Goal: Transaction & Acquisition: Purchase product/service

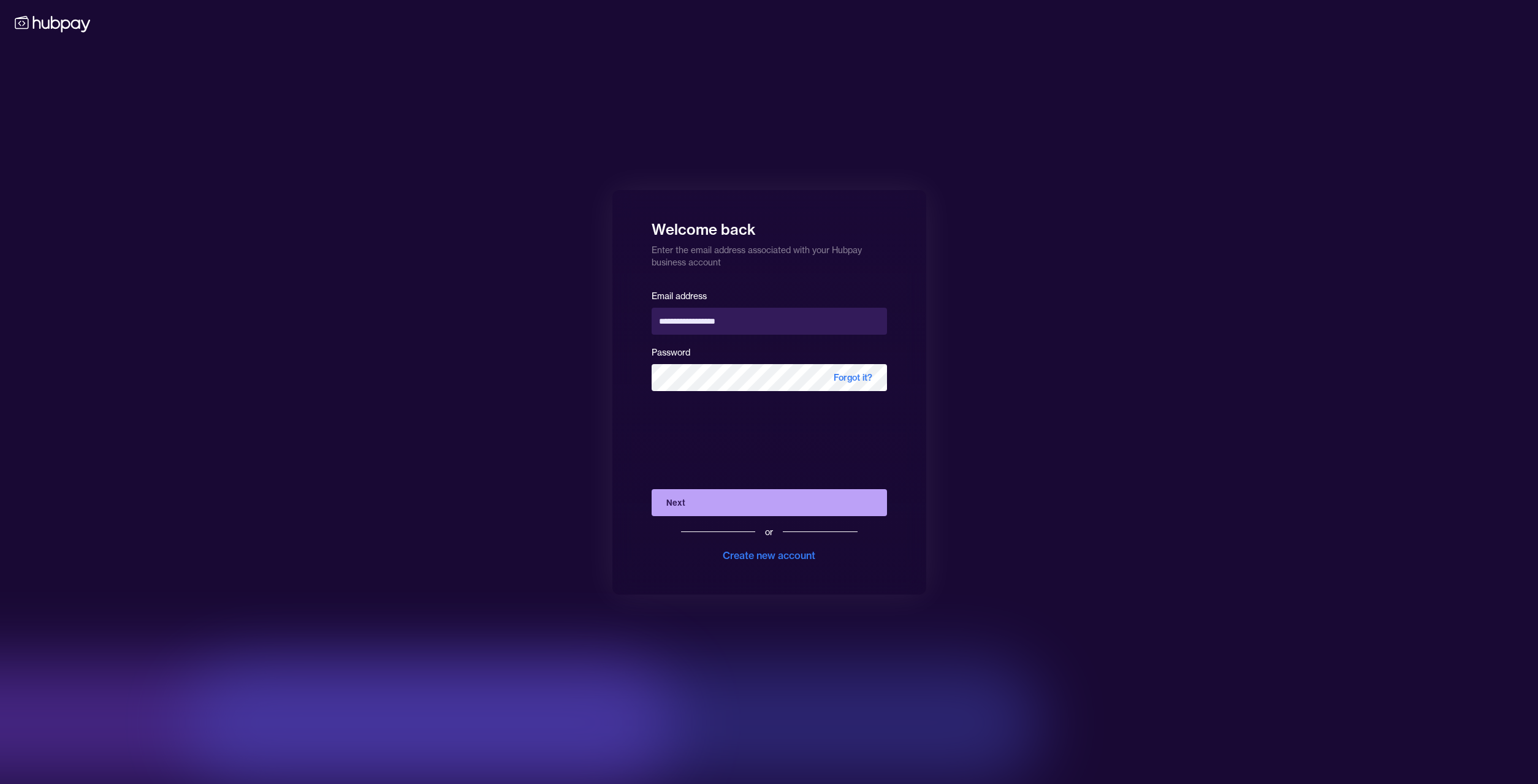
click at [674, 500] on button "Next" at bounding box center [769, 503] width 235 height 27
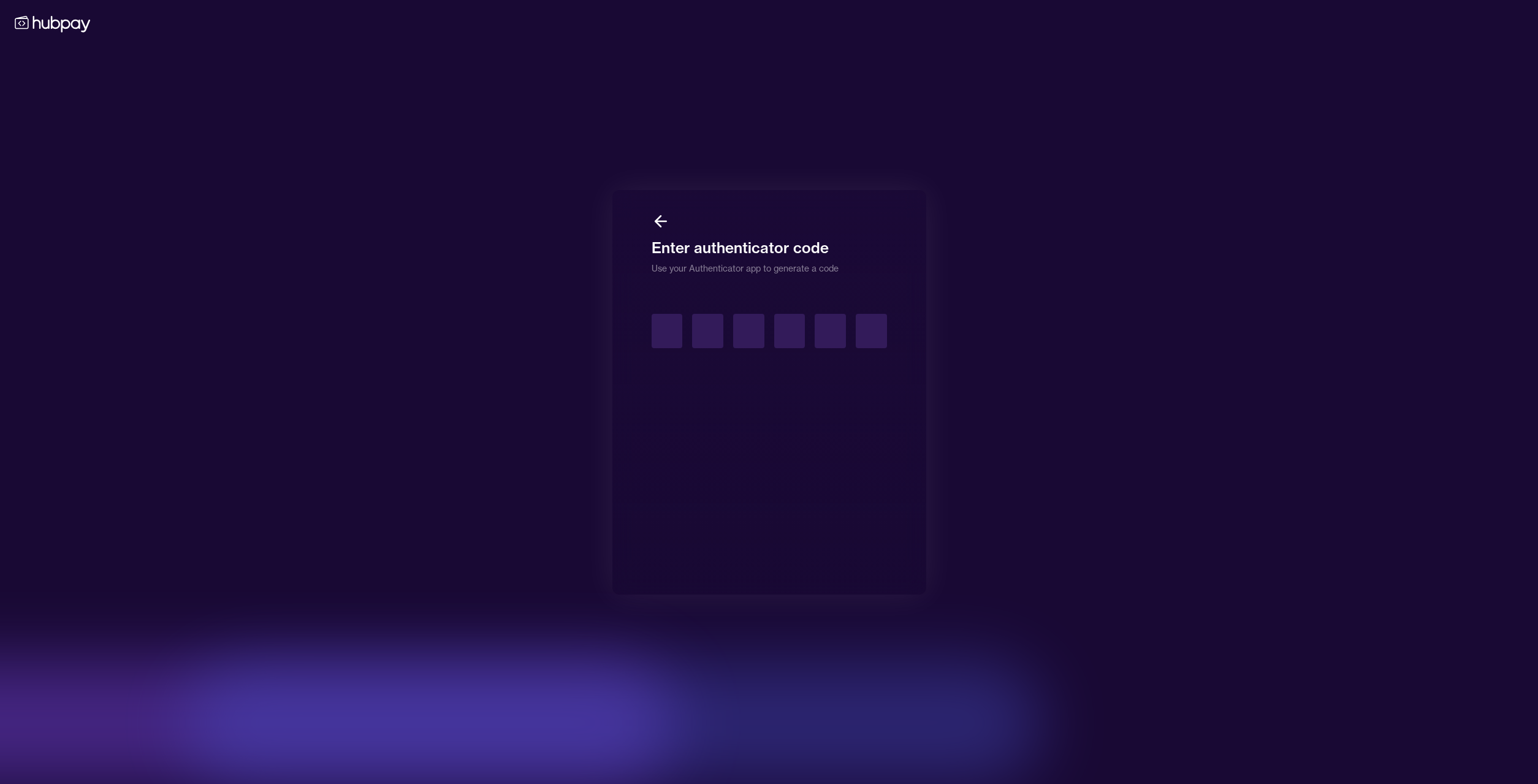
type input "*"
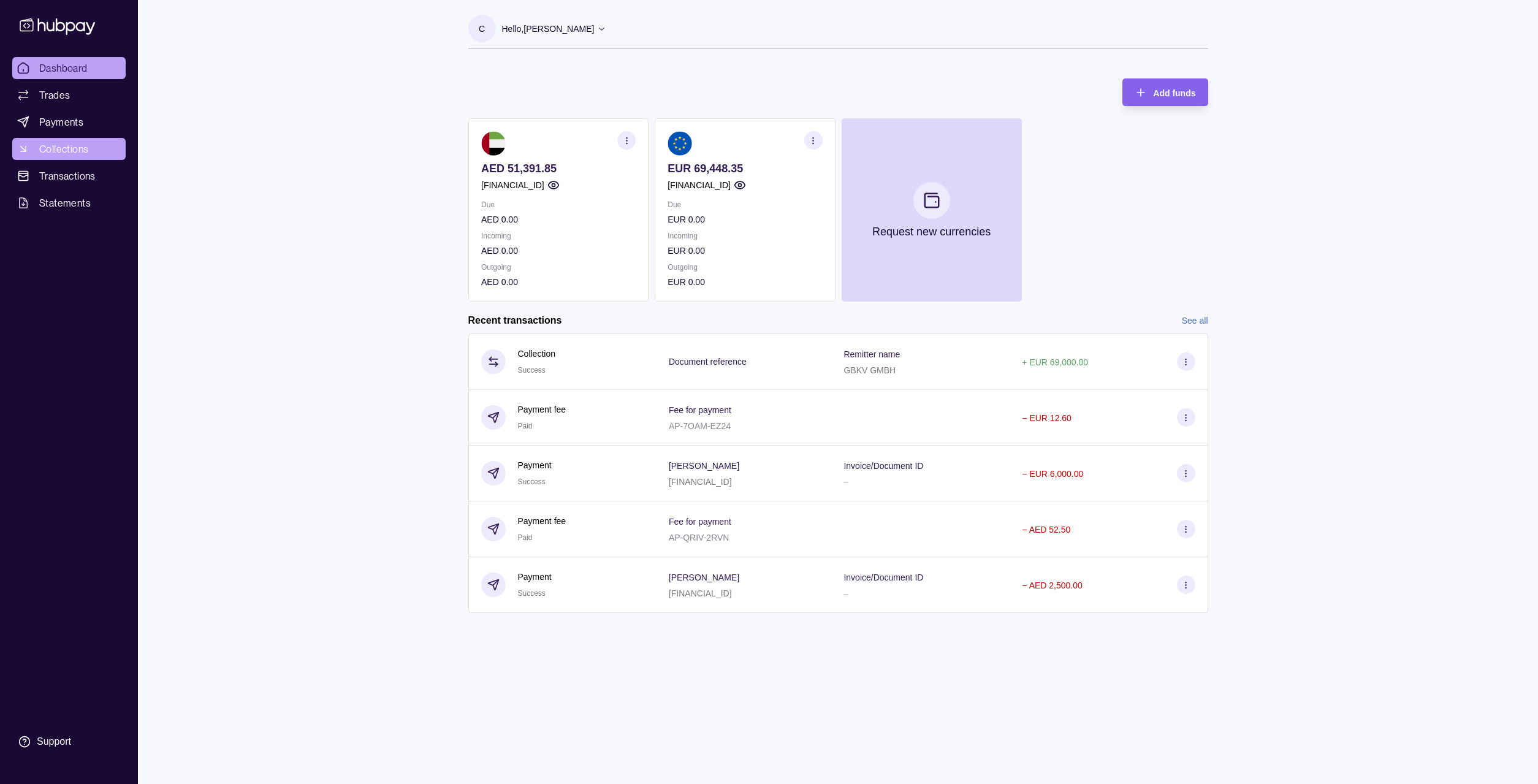
click at [67, 153] on span "Collections" at bounding box center [63, 149] width 49 height 15
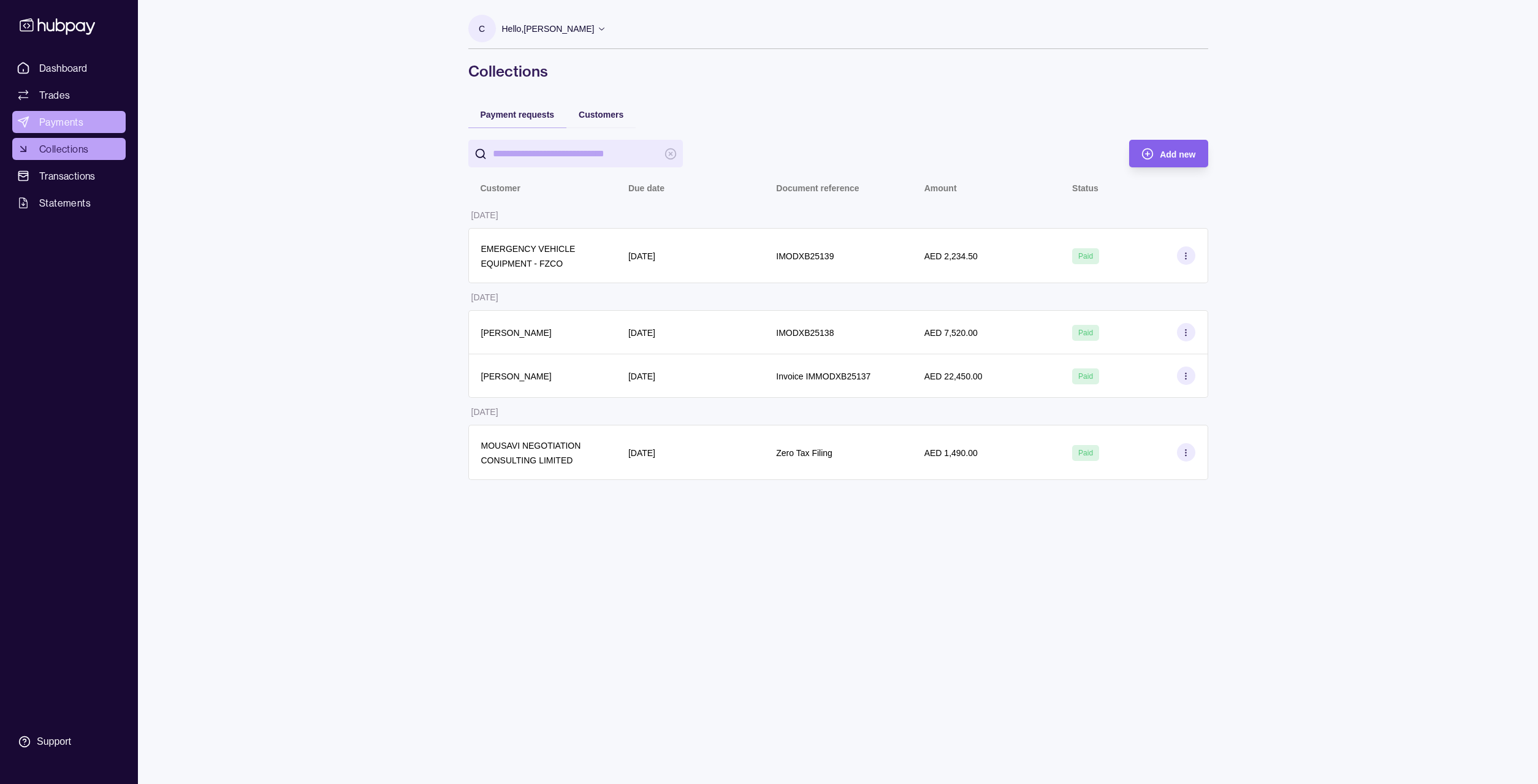
click at [55, 129] on span "Payments" at bounding box center [61, 122] width 44 height 15
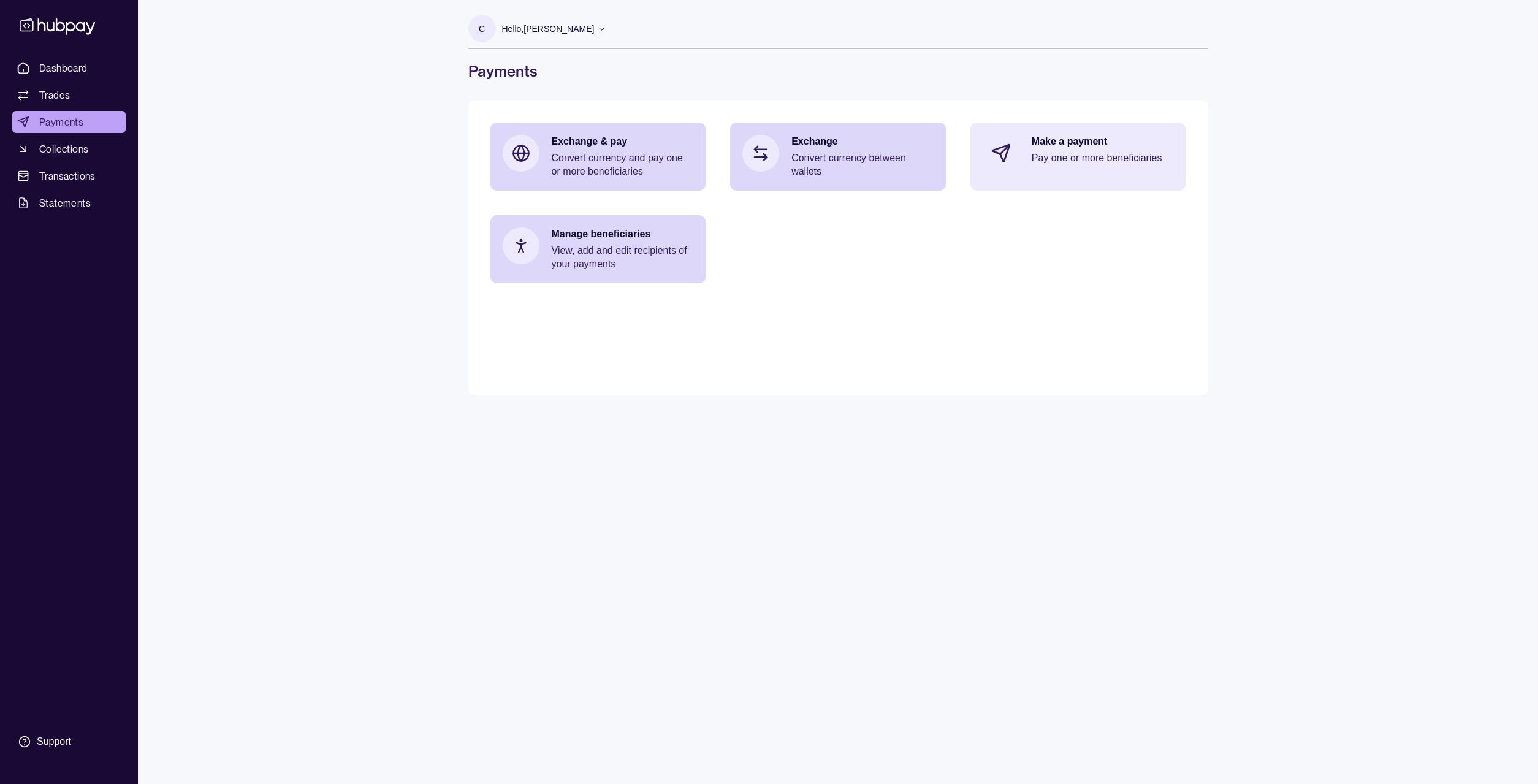
click at [1113, 160] on p "Pay one or more beneficiaries" at bounding box center [1102, 158] width 142 height 13
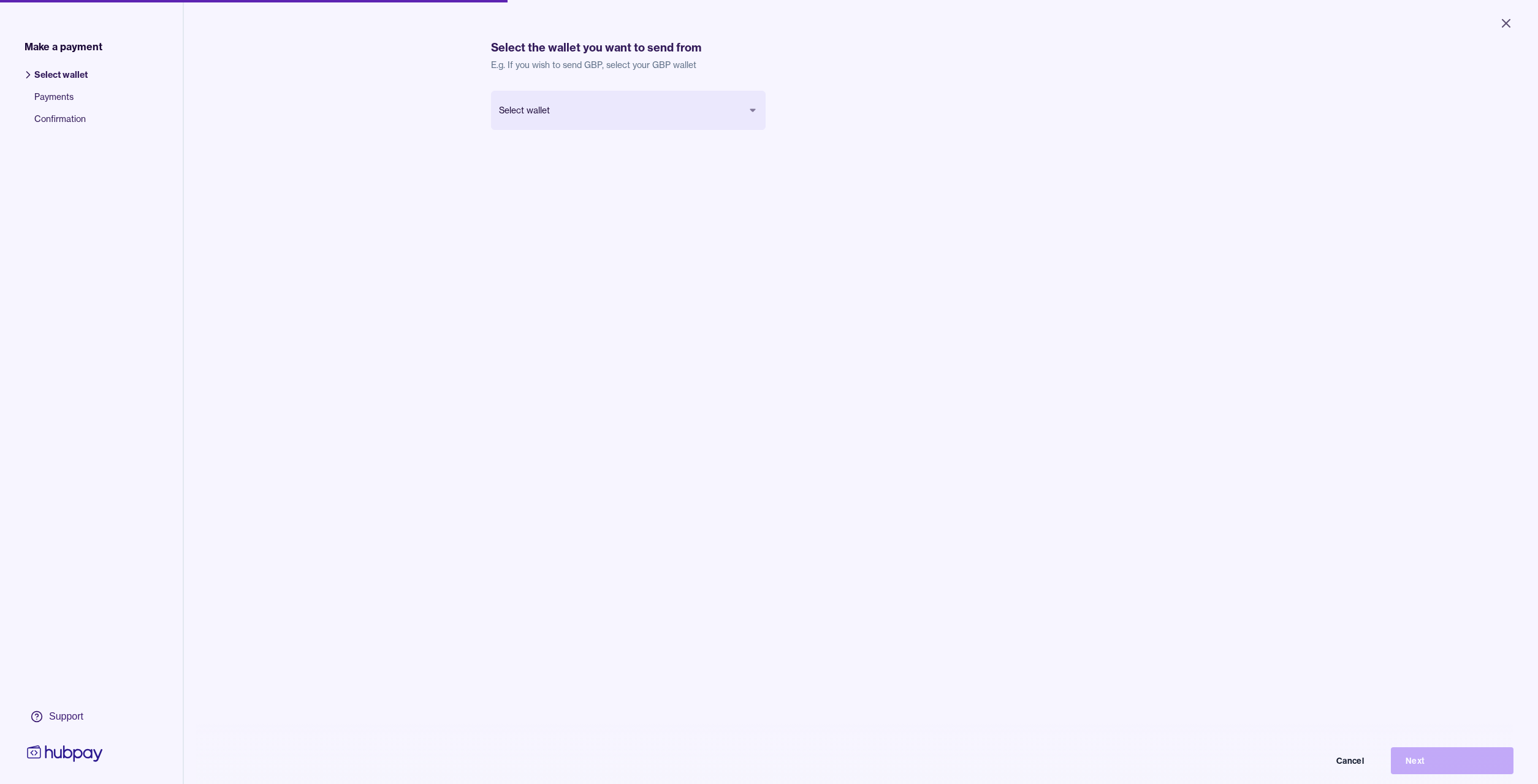
click at [750, 110] on body "Close Make a payment Select wallet Payments Confirmation Support Select the wal…" at bounding box center [769, 392] width 1538 height 784
click at [1441, 756] on button "Next" at bounding box center [1452, 761] width 122 height 27
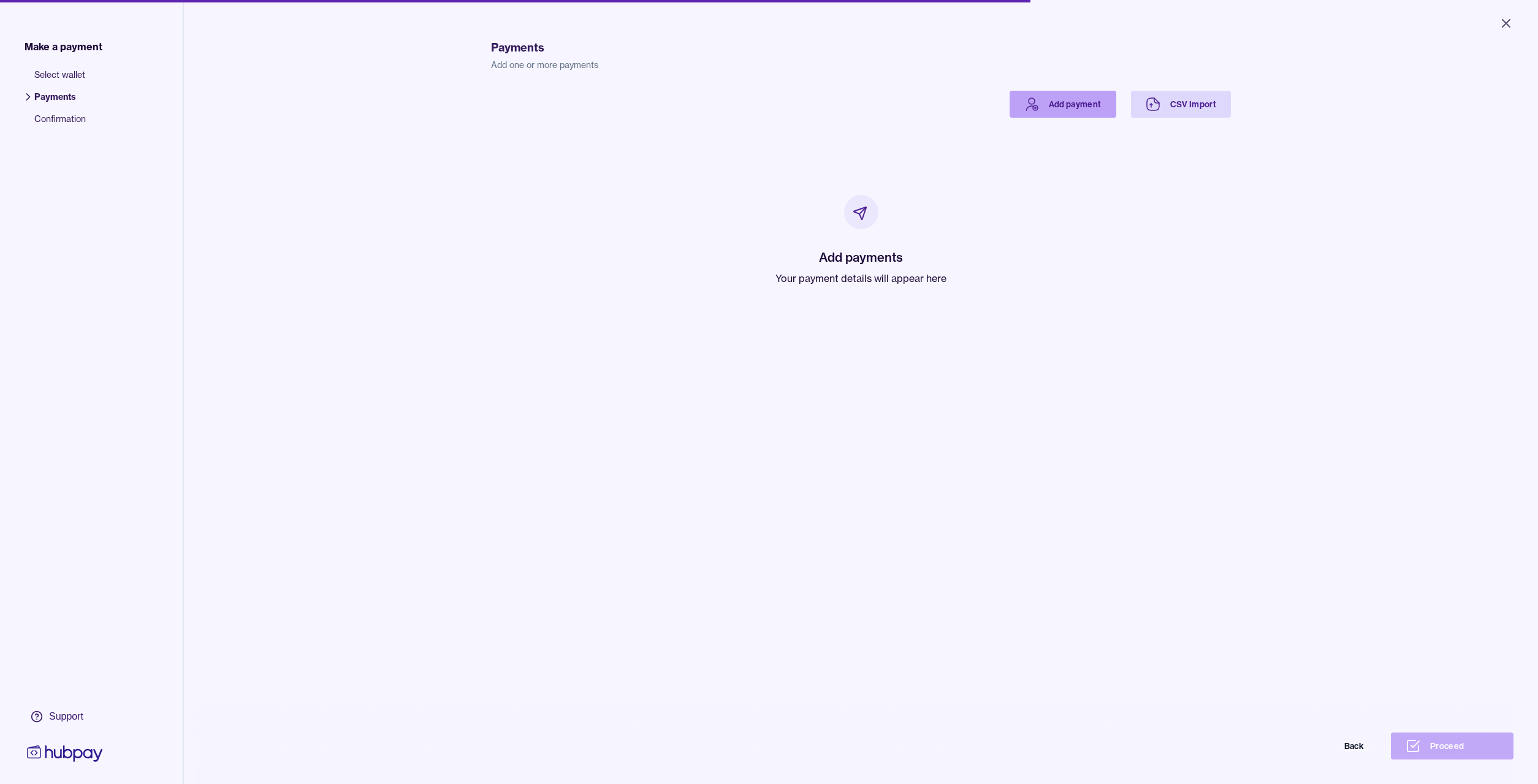
click at [1076, 104] on link "Add payment" at bounding box center [1063, 104] width 106 height 27
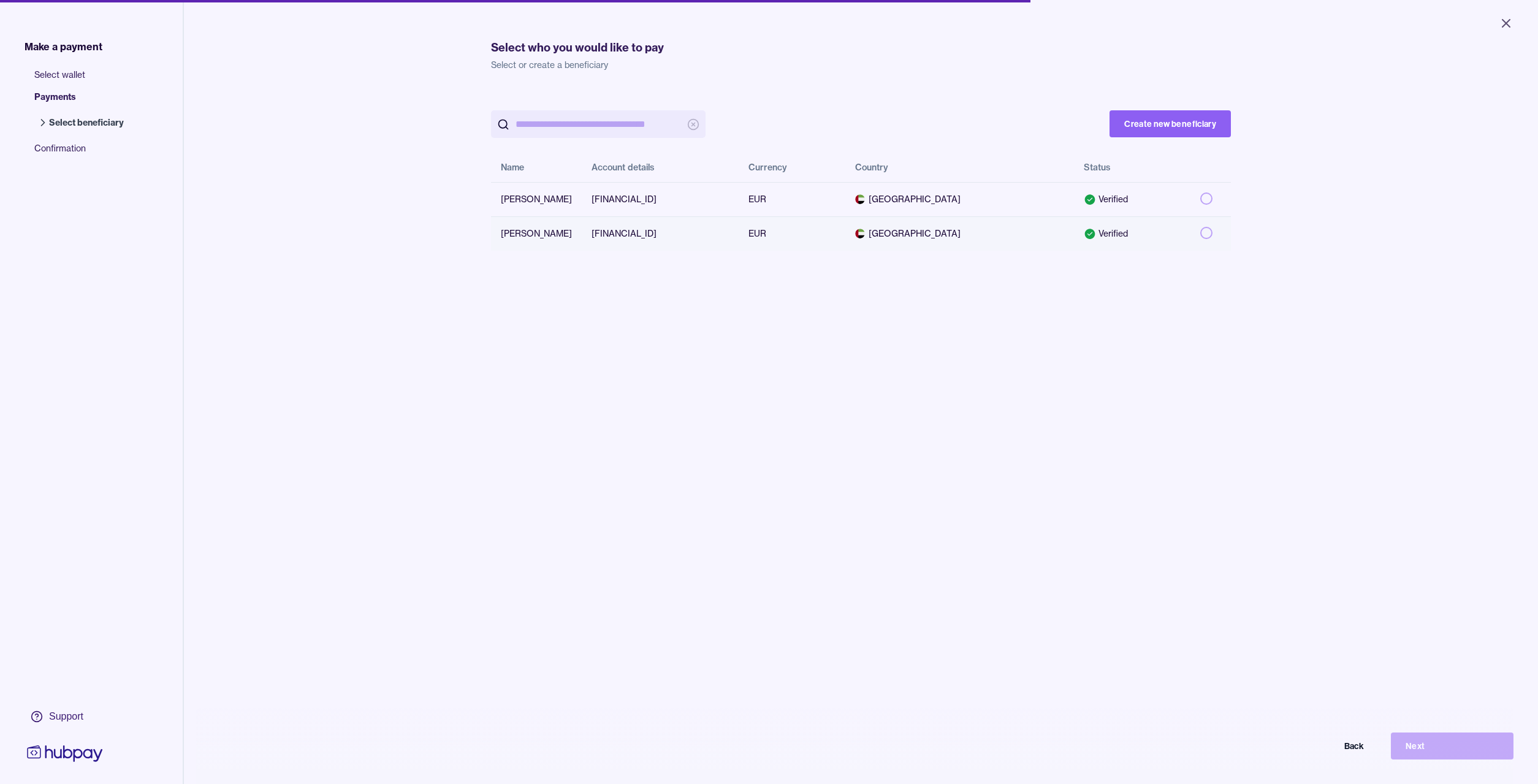
click at [1205, 236] on button "button" at bounding box center [1206, 233] width 12 height 12
click at [1420, 747] on button "Next" at bounding box center [1452, 746] width 122 height 27
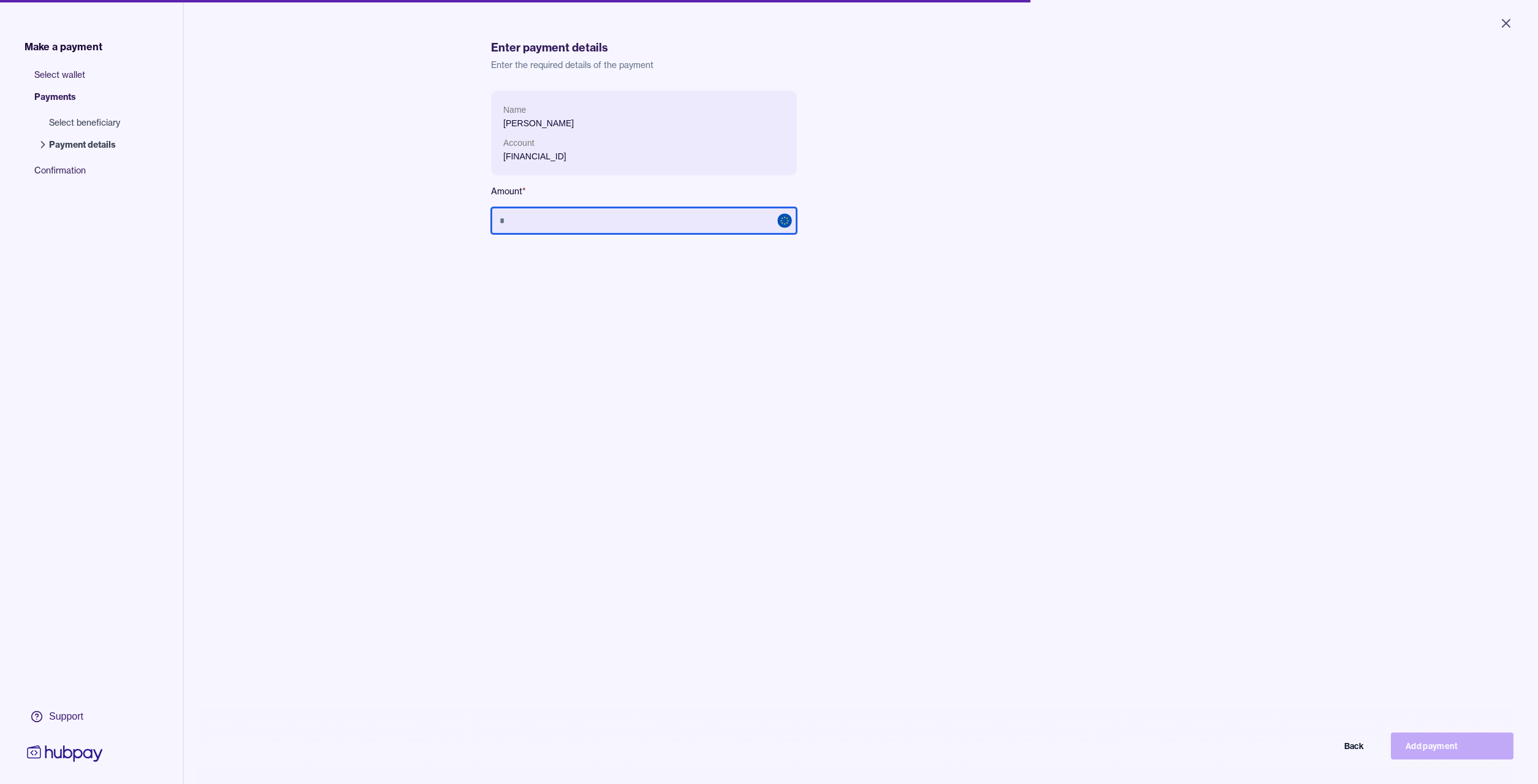
click at [600, 221] on input "text" at bounding box center [644, 221] width 306 height 27
type input "*"
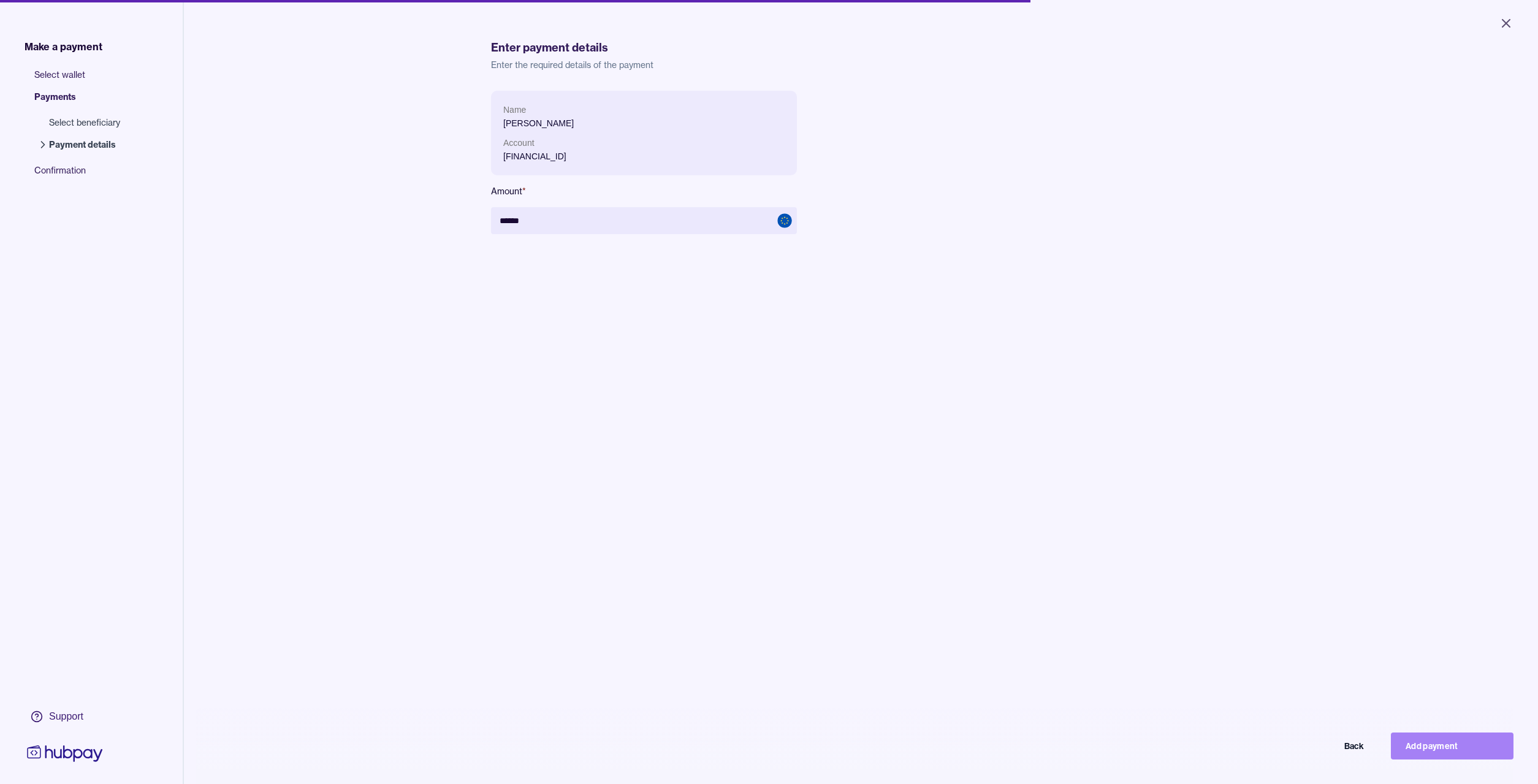
click at [1440, 743] on button "Add payment" at bounding box center [1452, 746] width 122 height 27
type input "******"
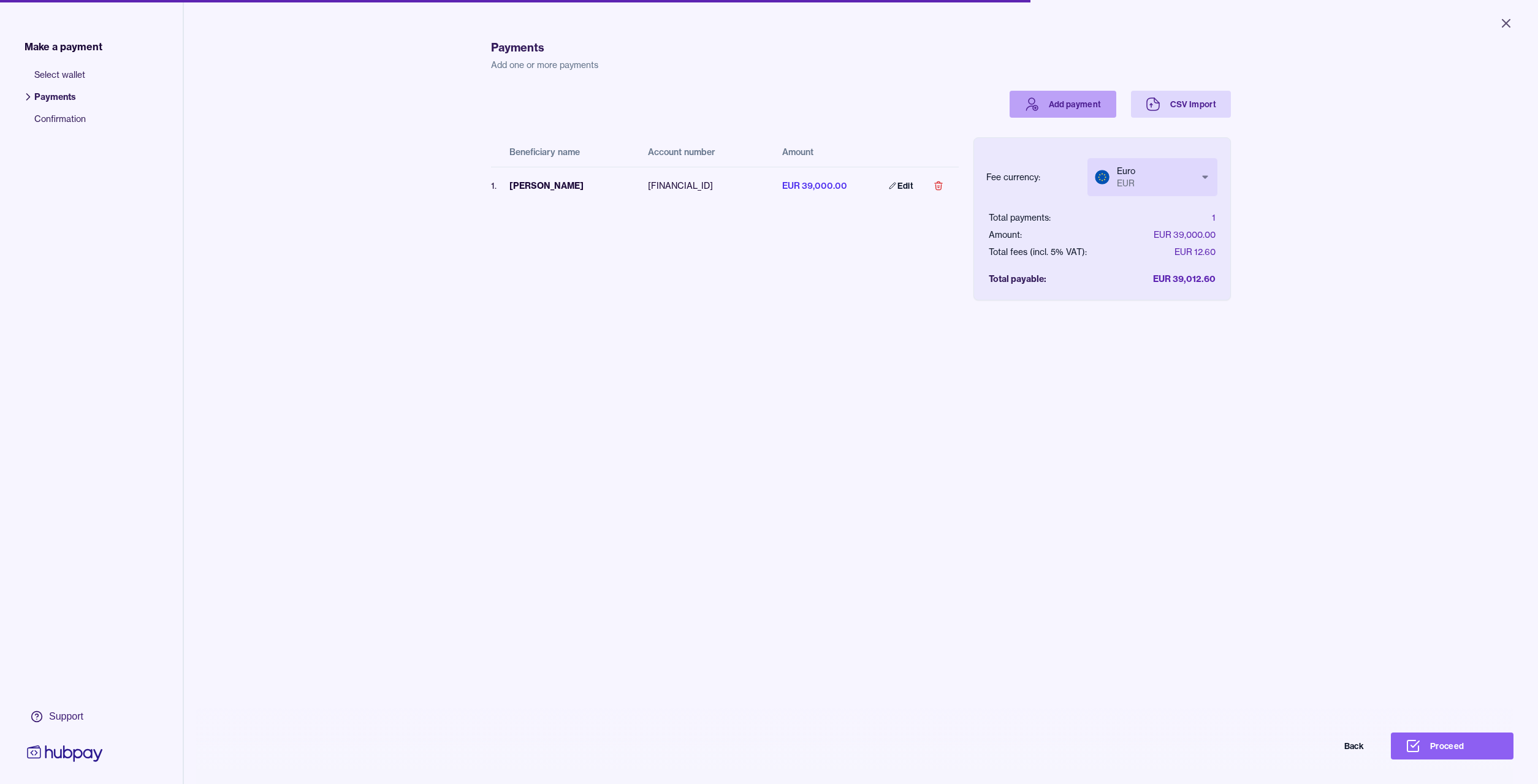
click at [1071, 102] on link "Add payment" at bounding box center [1063, 104] width 106 height 27
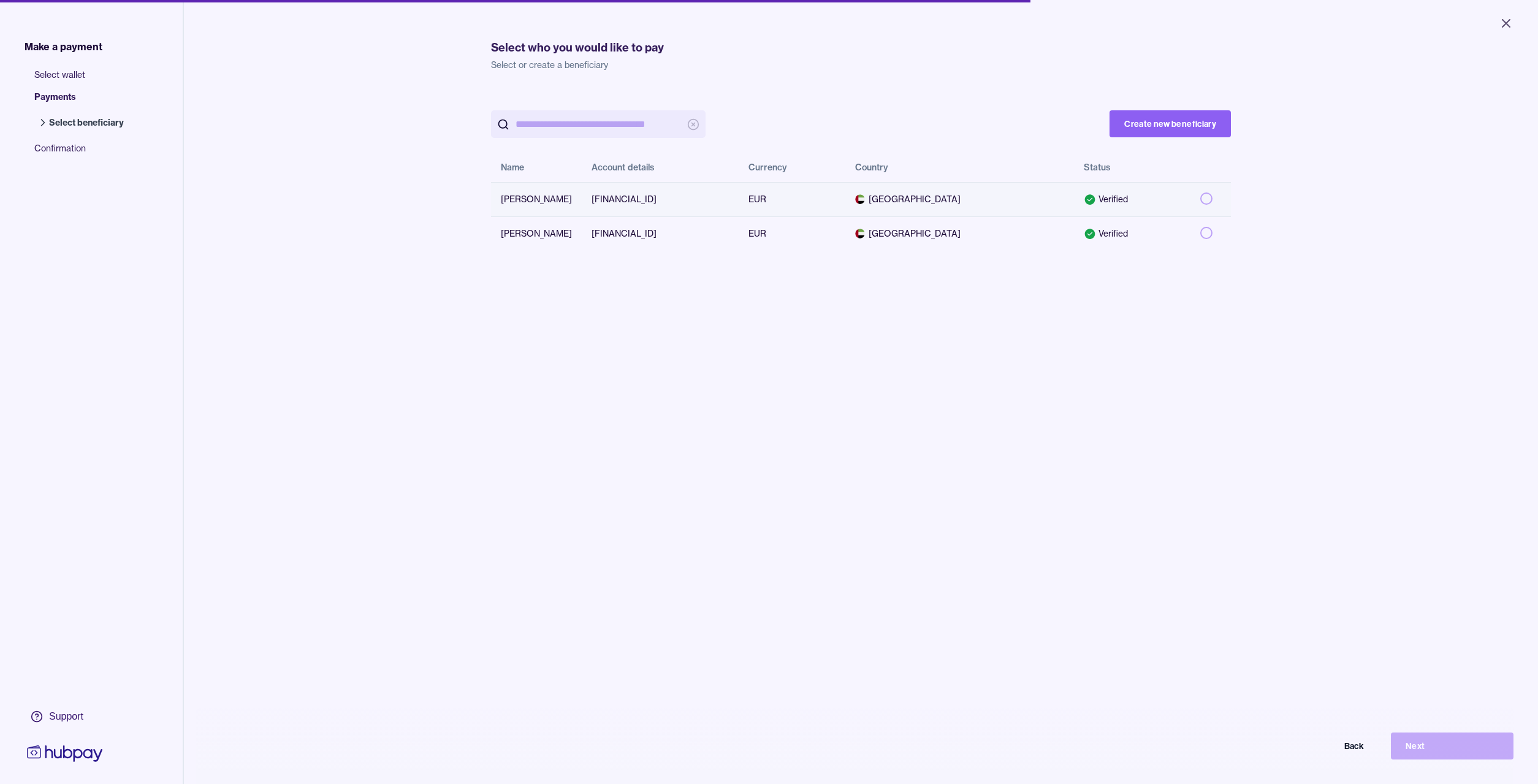
click at [1206, 196] on button "button" at bounding box center [1206, 199] width 12 height 12
click at [1422, 745] on button "Next" at bounding box center [1452, 746] width 122 height 27
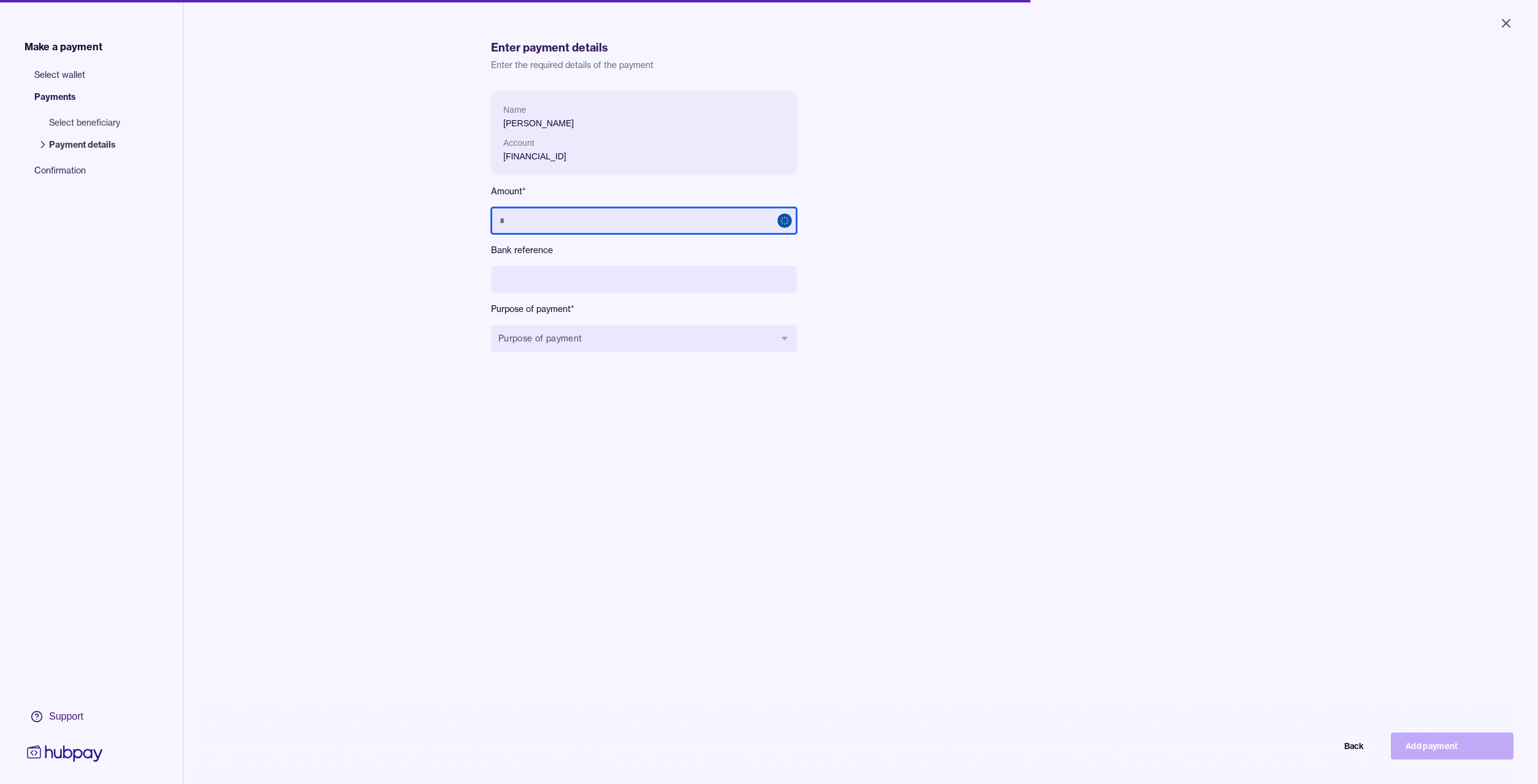
click at [605, 223] on input "text" at bounding box center [644, 221] width 306 height 27
type input "*****"
click at [592, 277] on input at bounding box center [644, 279] width 306 height 27
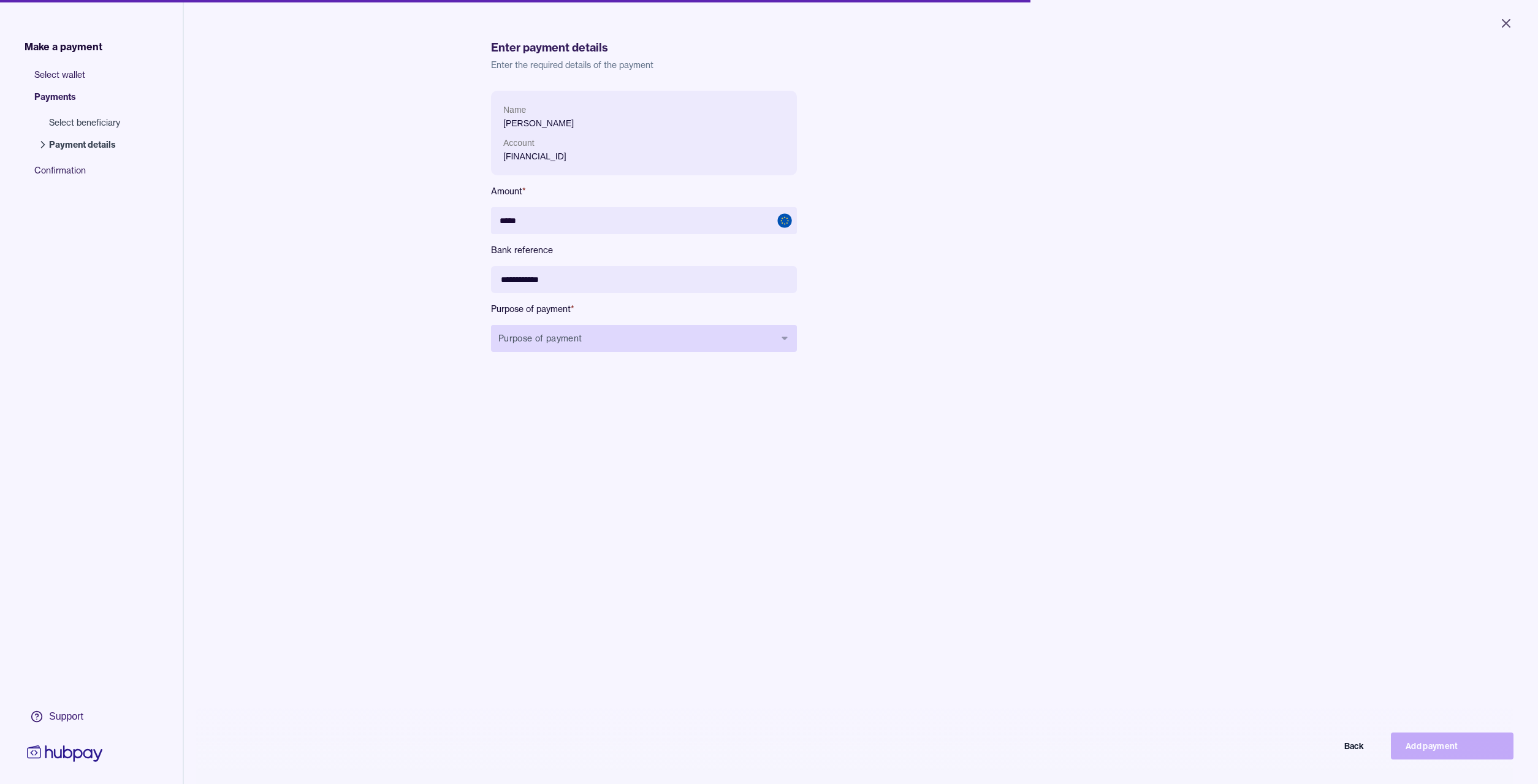
type input "**********"
click at [545, 339] on button "Purpose of payment" at bounding box center [644, 338] width 306 height 27
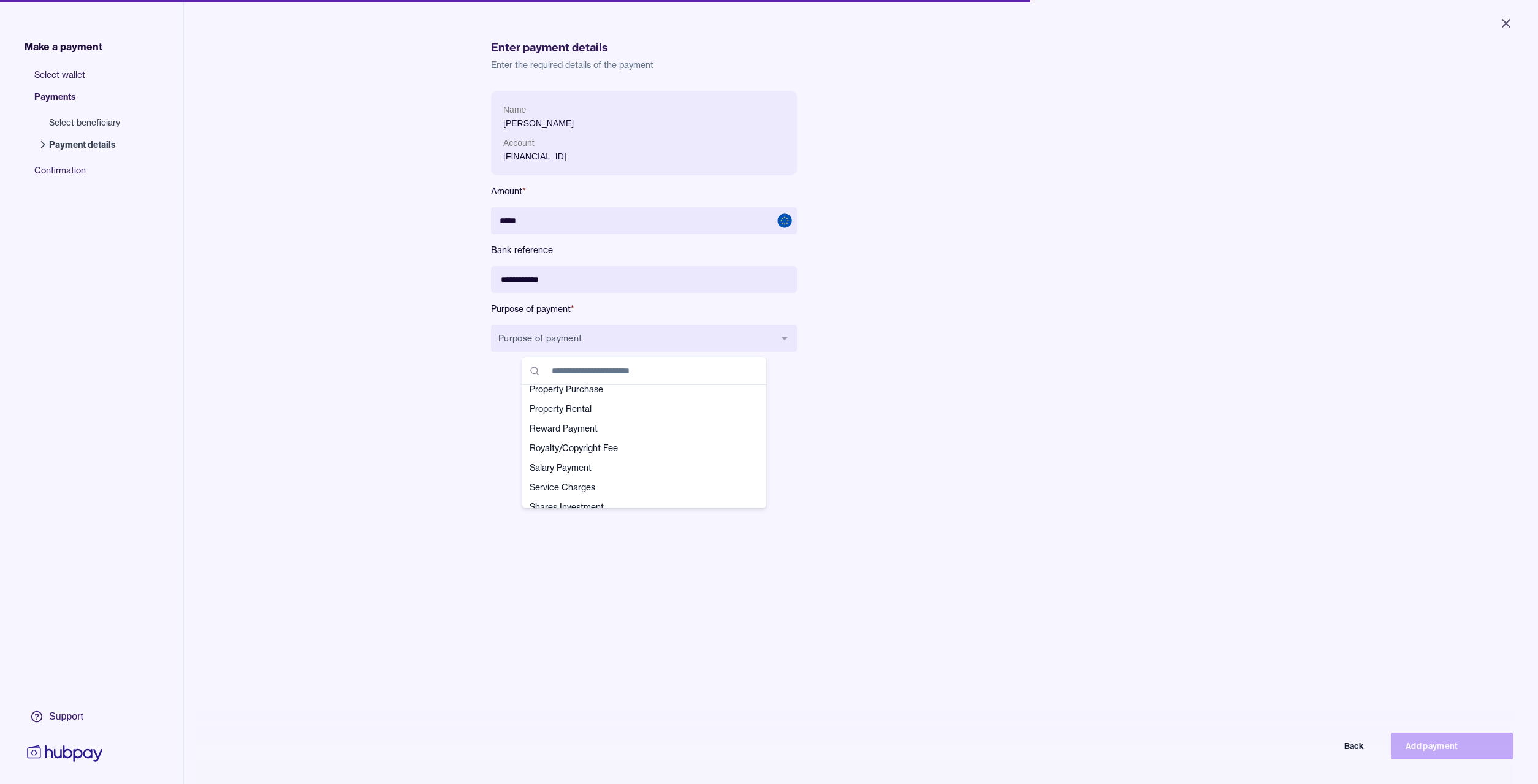
scroll to position [368, 0]
click at [558, 406] on span "Reward Payment" at bounding box center [637, 403] width 215 height 12
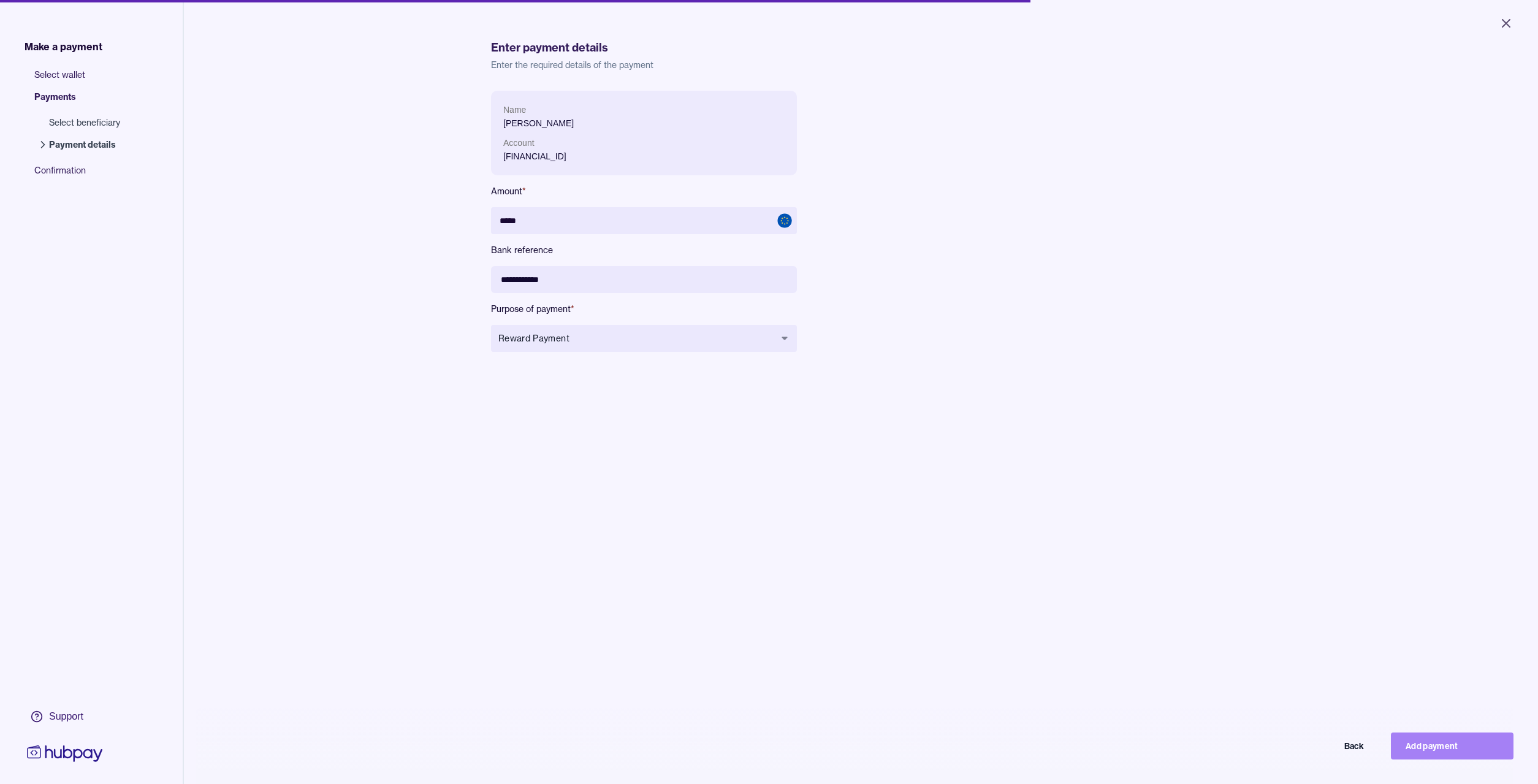
click at [1437, 746] on button "Add payment" at bounding box center [1452, 746] width 122 height 27
type input "****"
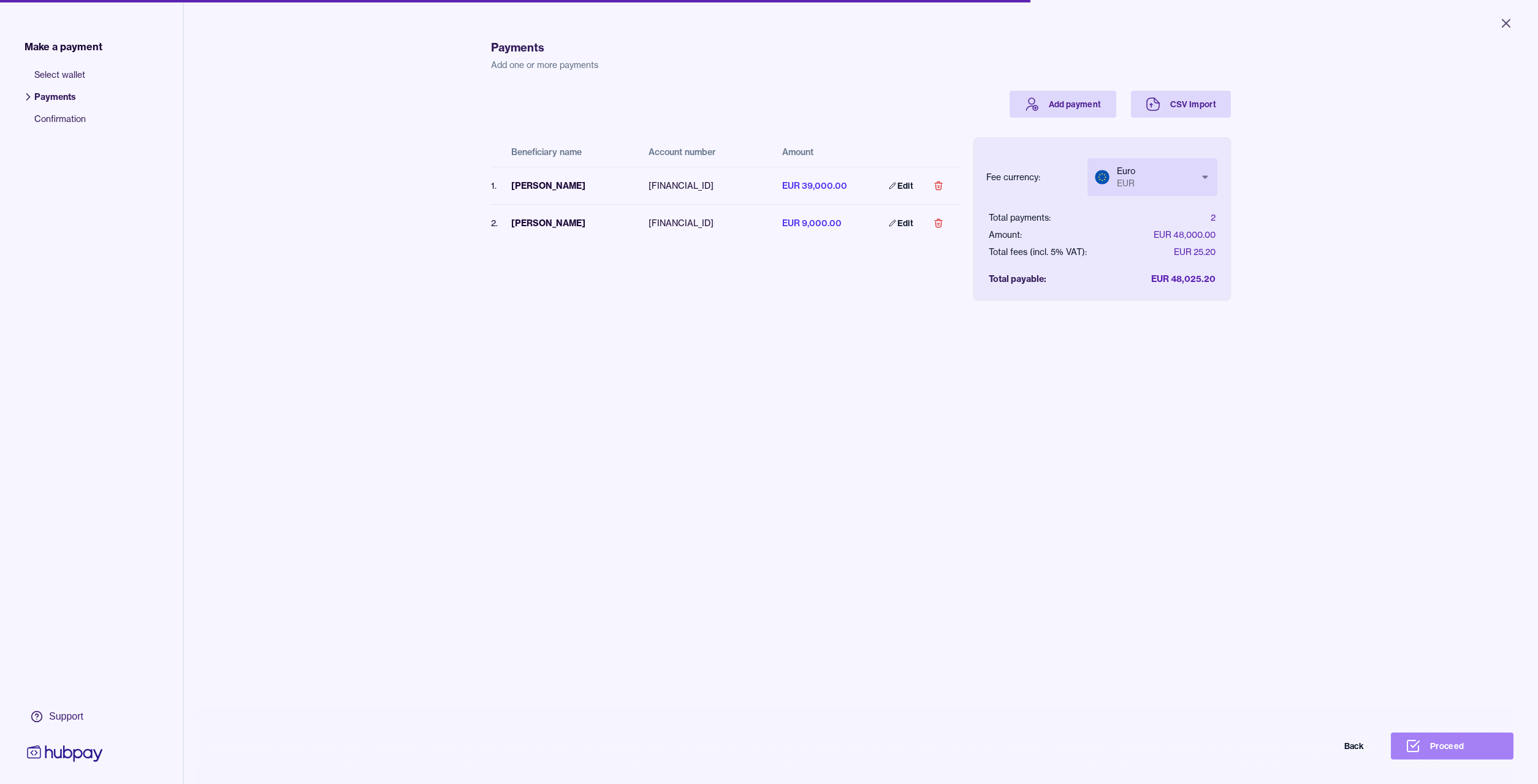
click at [1454, 746] on button "Proceed" at bounding box center [1452, 746] width 122 height 27
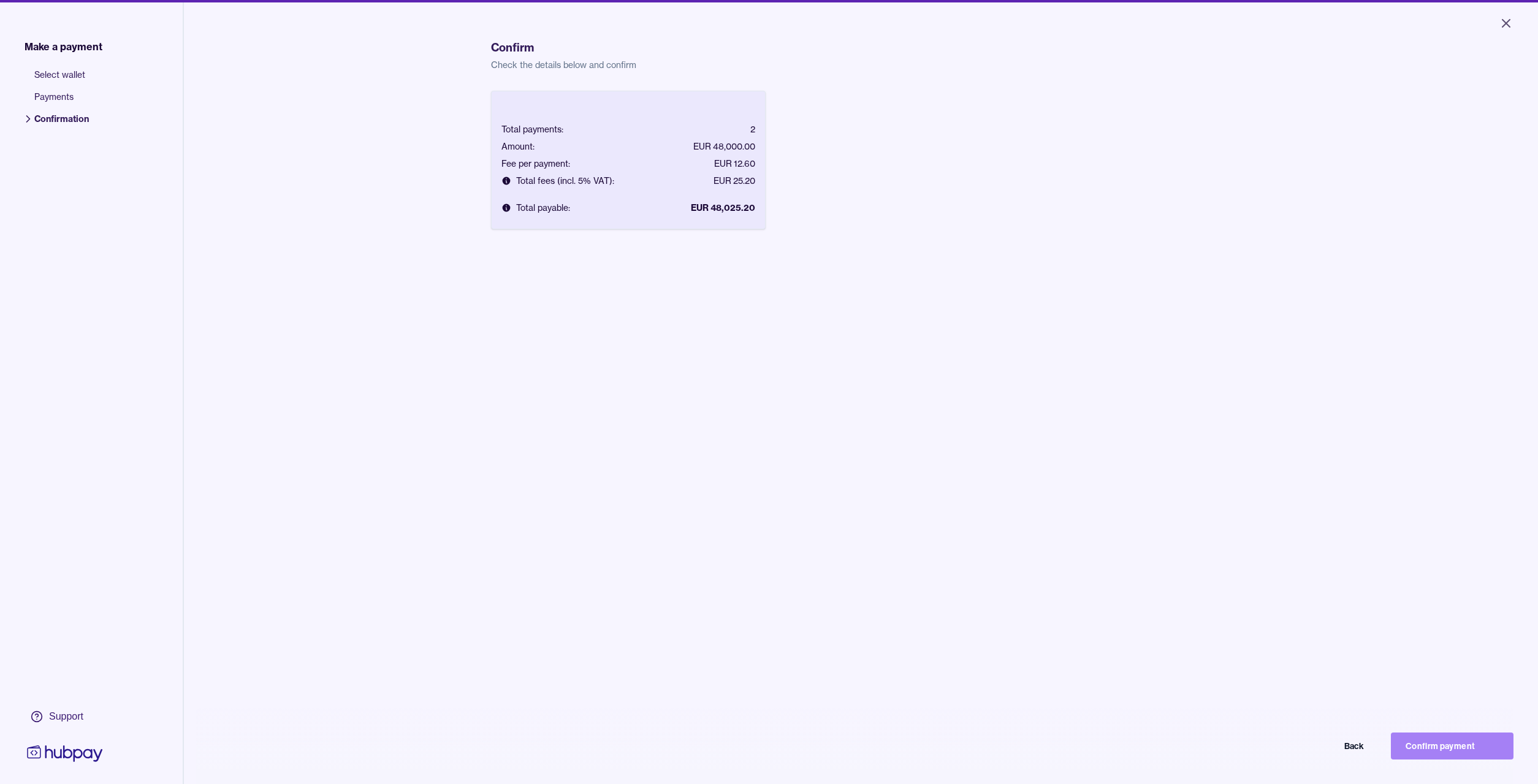
click at [1447, 746] on button "Confirm payment" at bounding box center [1452, 746] width 122 height 27
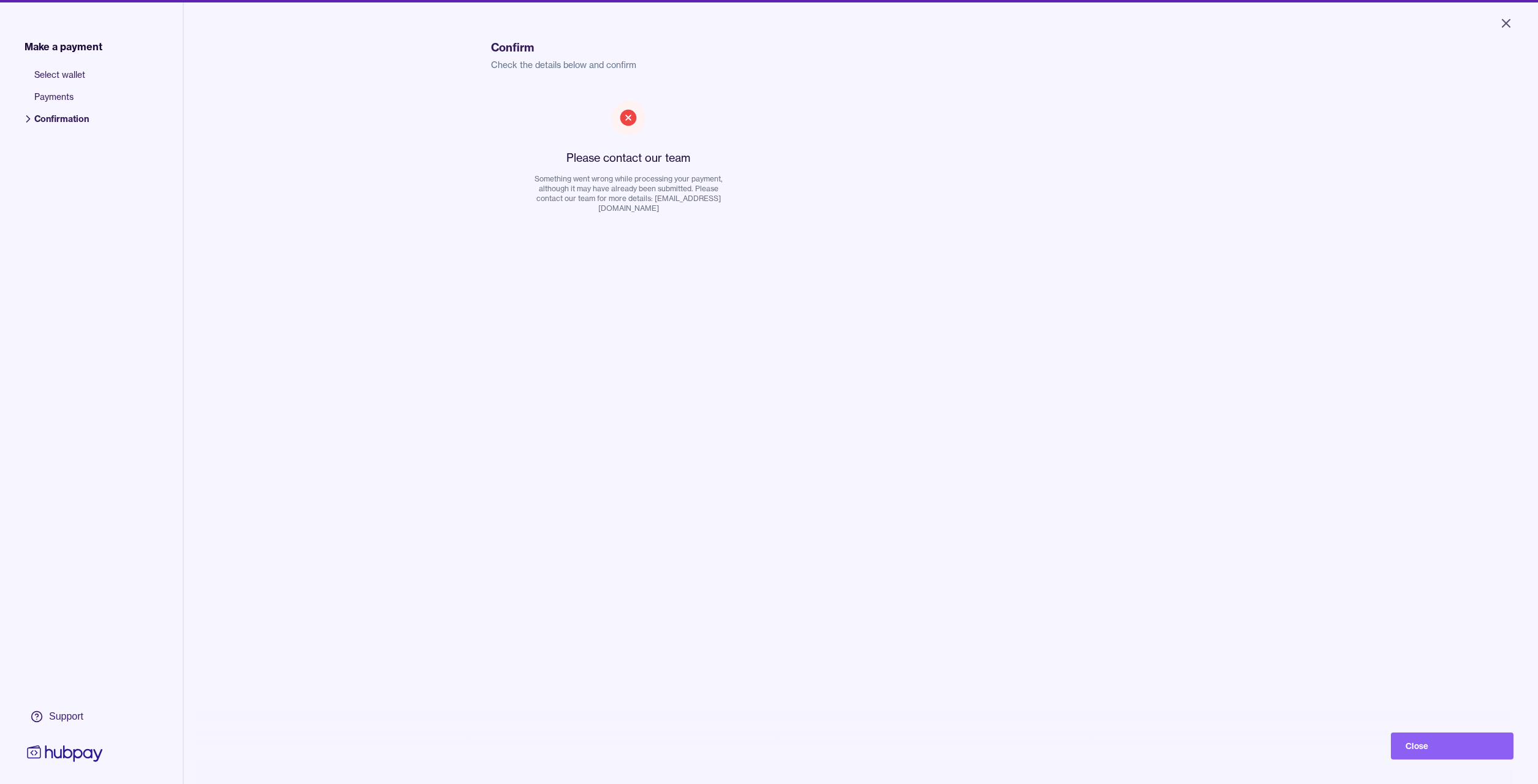
click at [52, 99] on span "Payments" at bounding box center [62, 101] width 55 height 22
click at [72, 121] on span "Confirmation" at bounding box center [62, 123] width 55 height 22
click at [57, 49] on span "Make a payment" at bounding box center [64, 46] width 78 height 15
click at [62, 77] on span "Select wallet" at bounding box center [62, 79] width 55 height 22
click at [1416, 744] on button "Close" at bounding box center [1452, 746] width 122 height 27
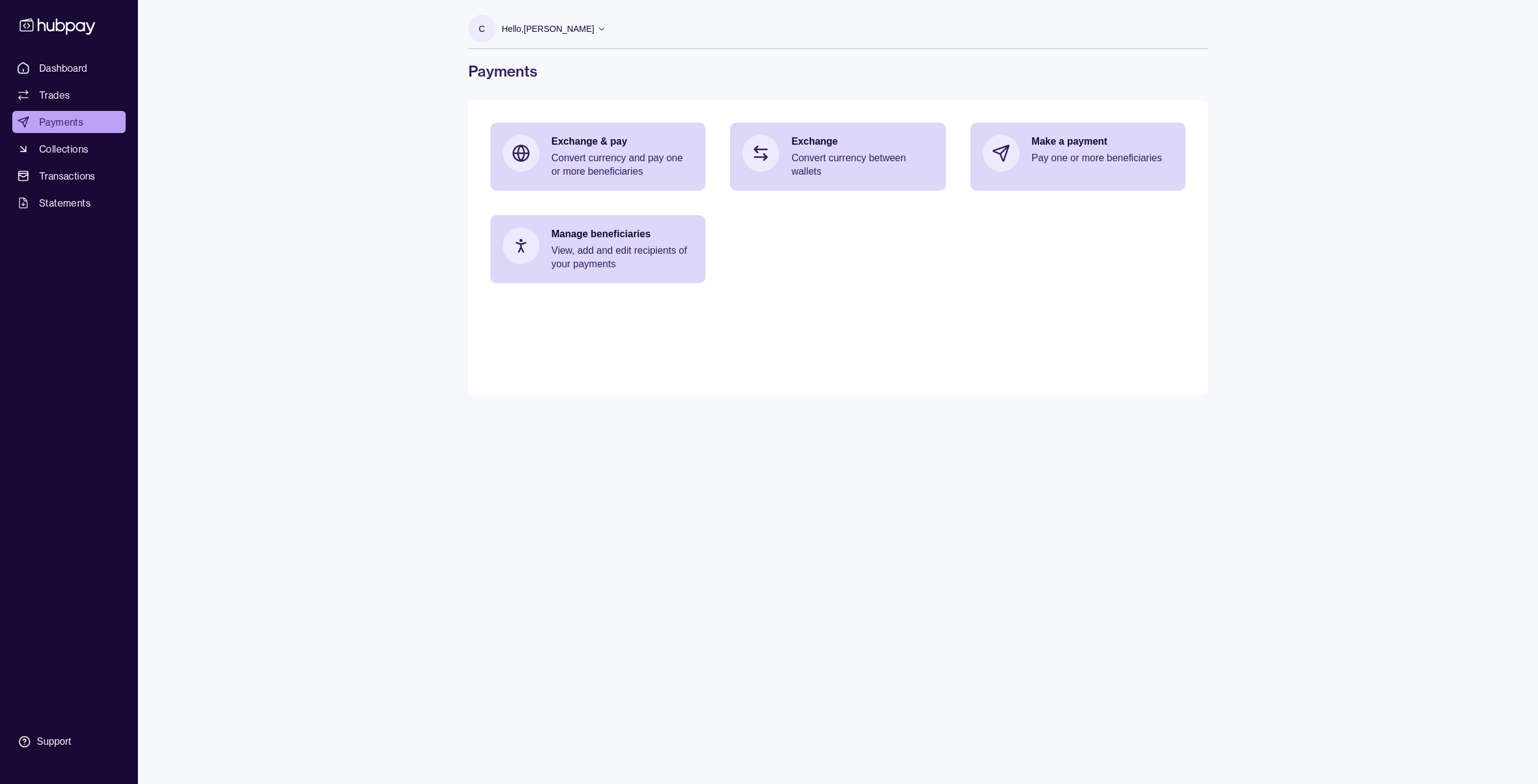
click at [61, 126] on span "Payments" at bounding box center [61, 122] width 44 height 15
click at [56, 70] on span "Dashboard" at bounding box center [63, 67] width 49 height 15
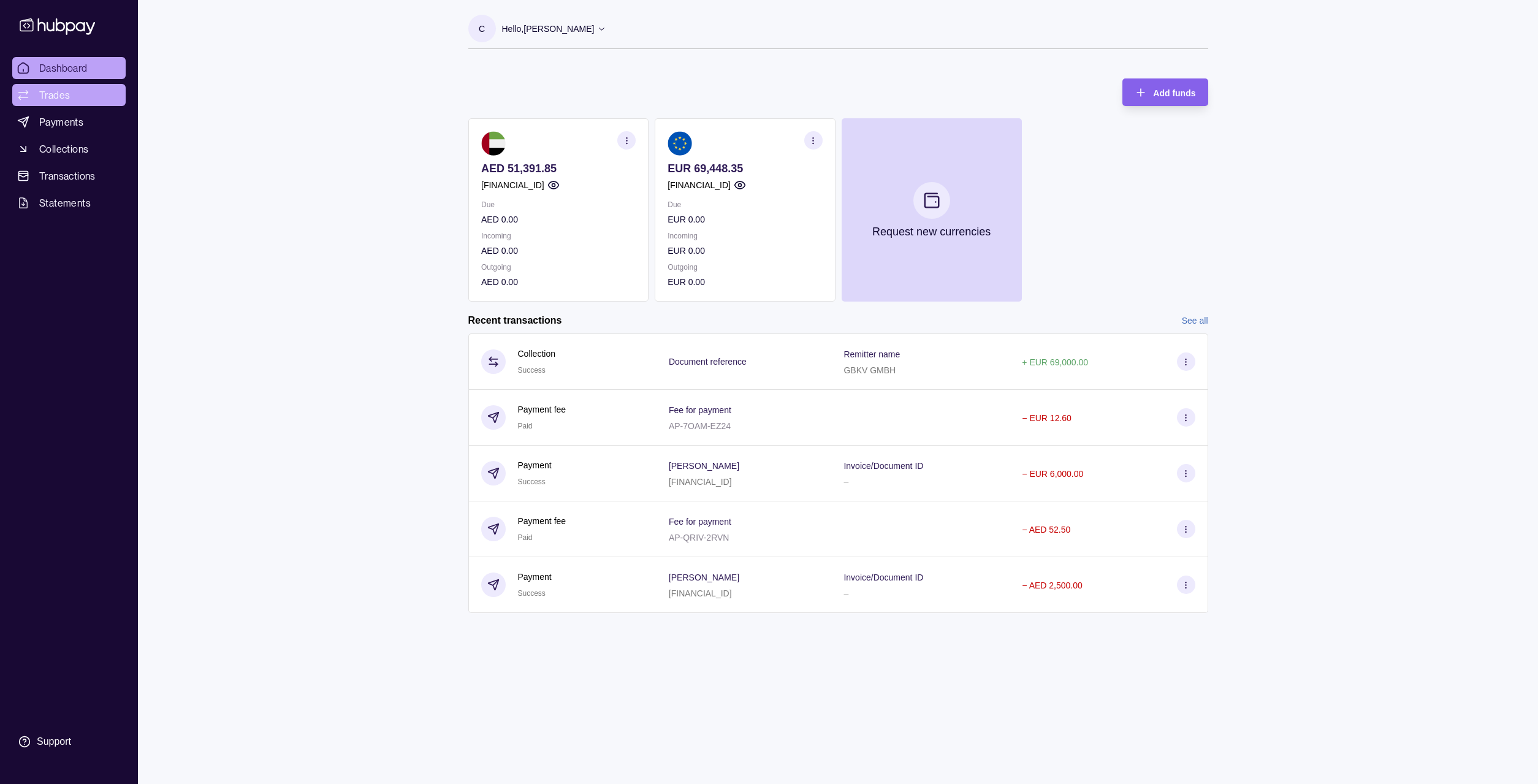
click at [53, 98] on span "Trades" at bounding box center [54, 95] width 31 height 15
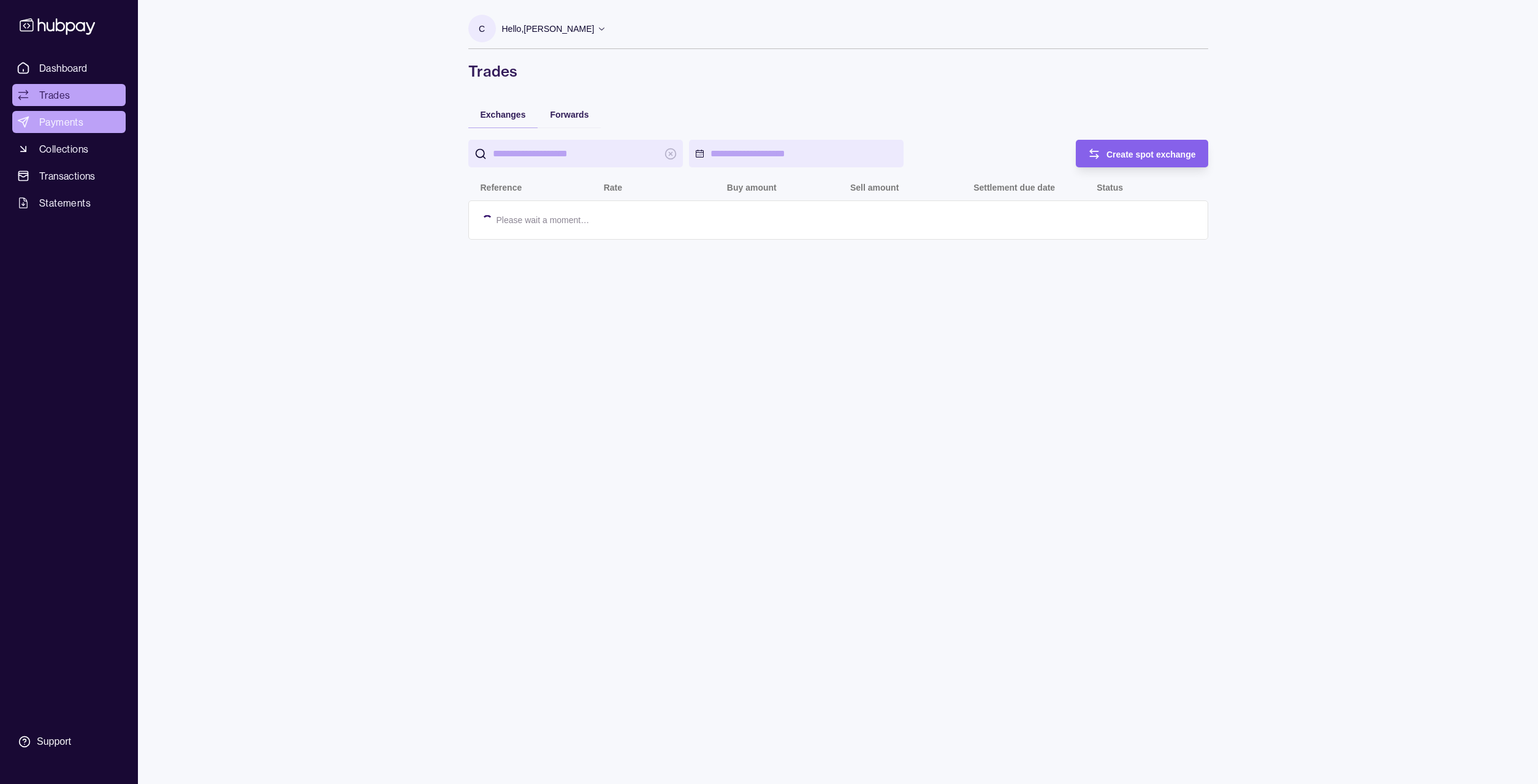
click at [70, 125] on span "Payments" at bounding box center [61, 122] width 44 height 15
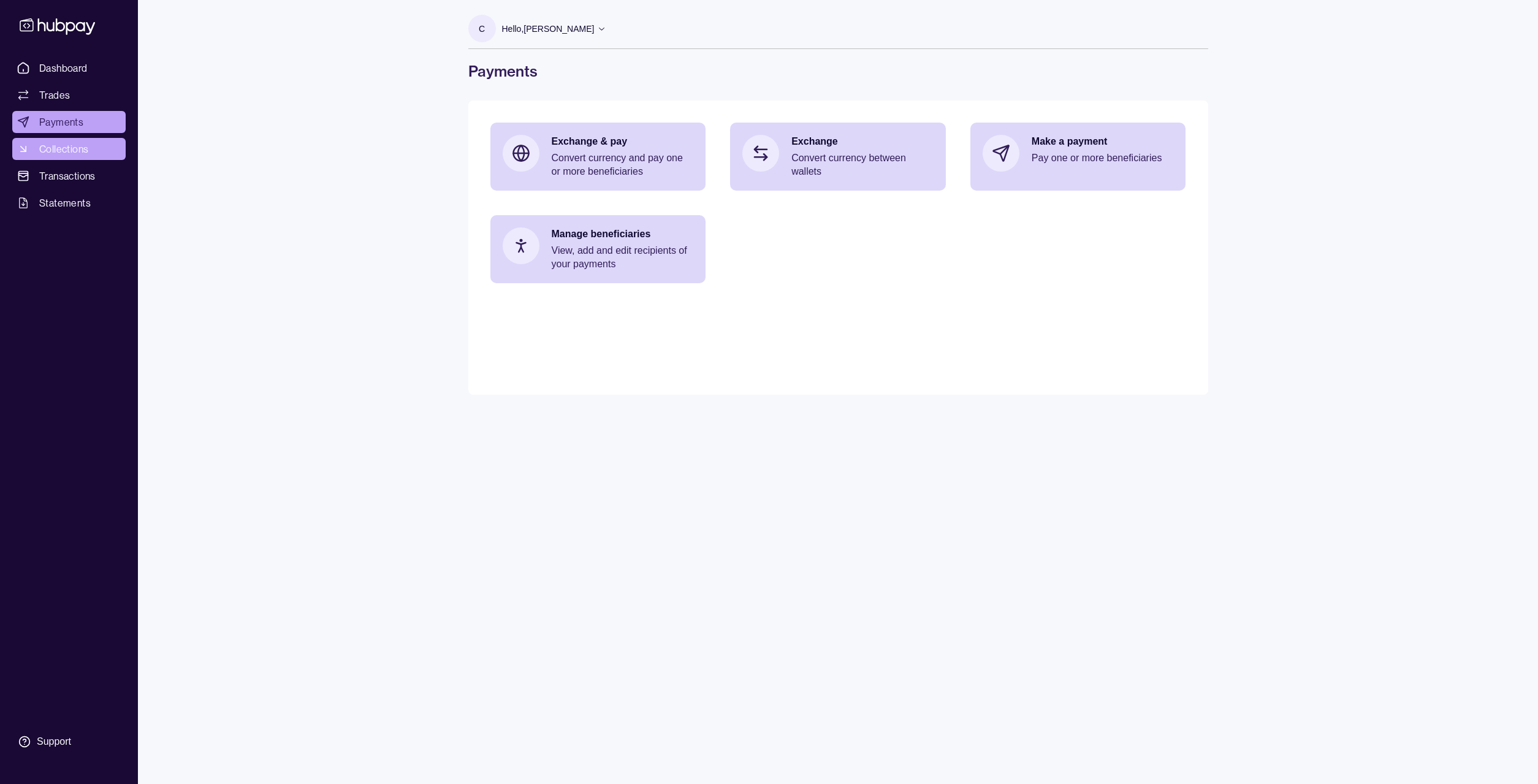
click at [67, 152] on span "Collections" at bounding box center [63, 149] width 49 height 15
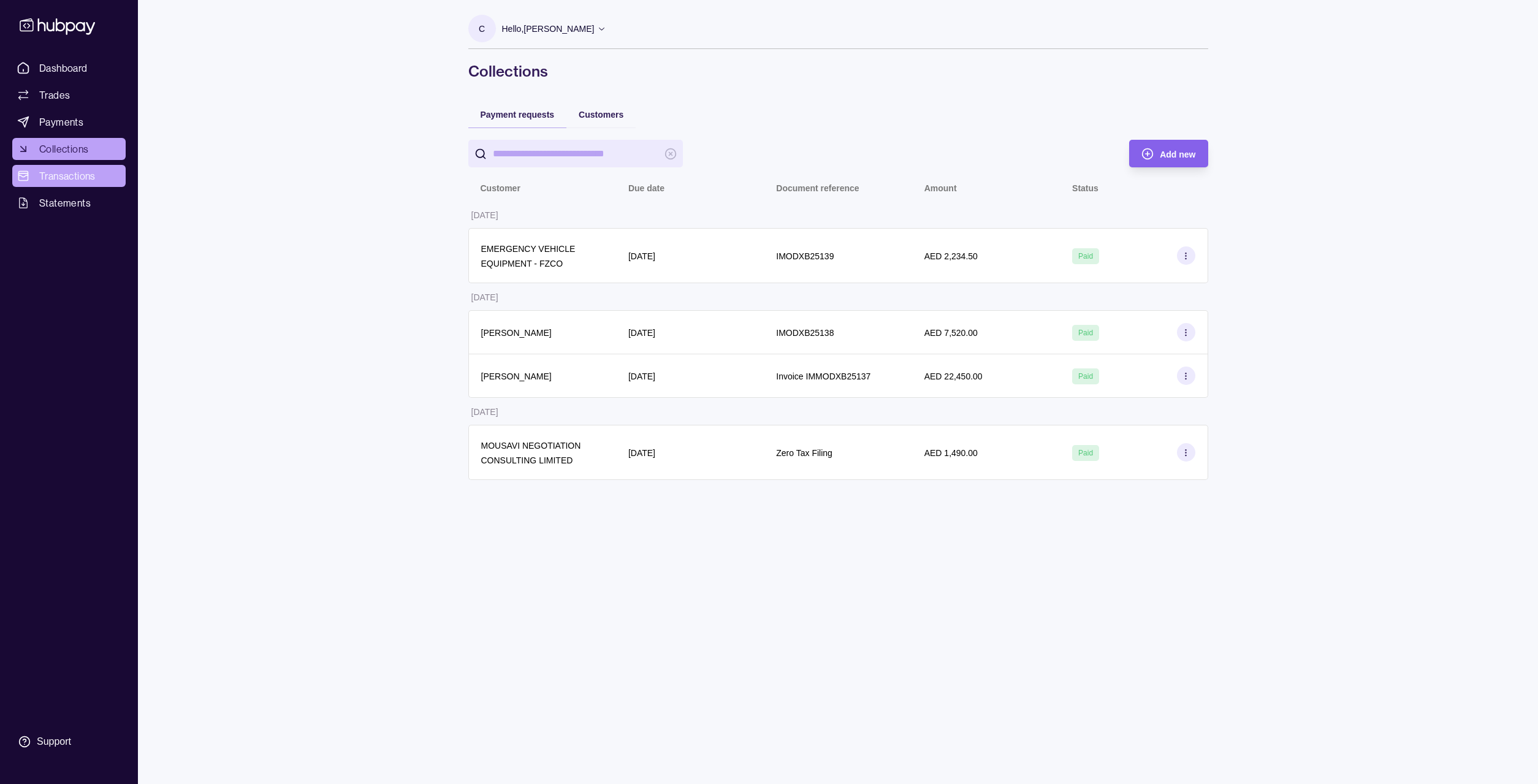
click at [58, 169] on span "Transactions" at bounding box center [67, 176] width 57 height 15
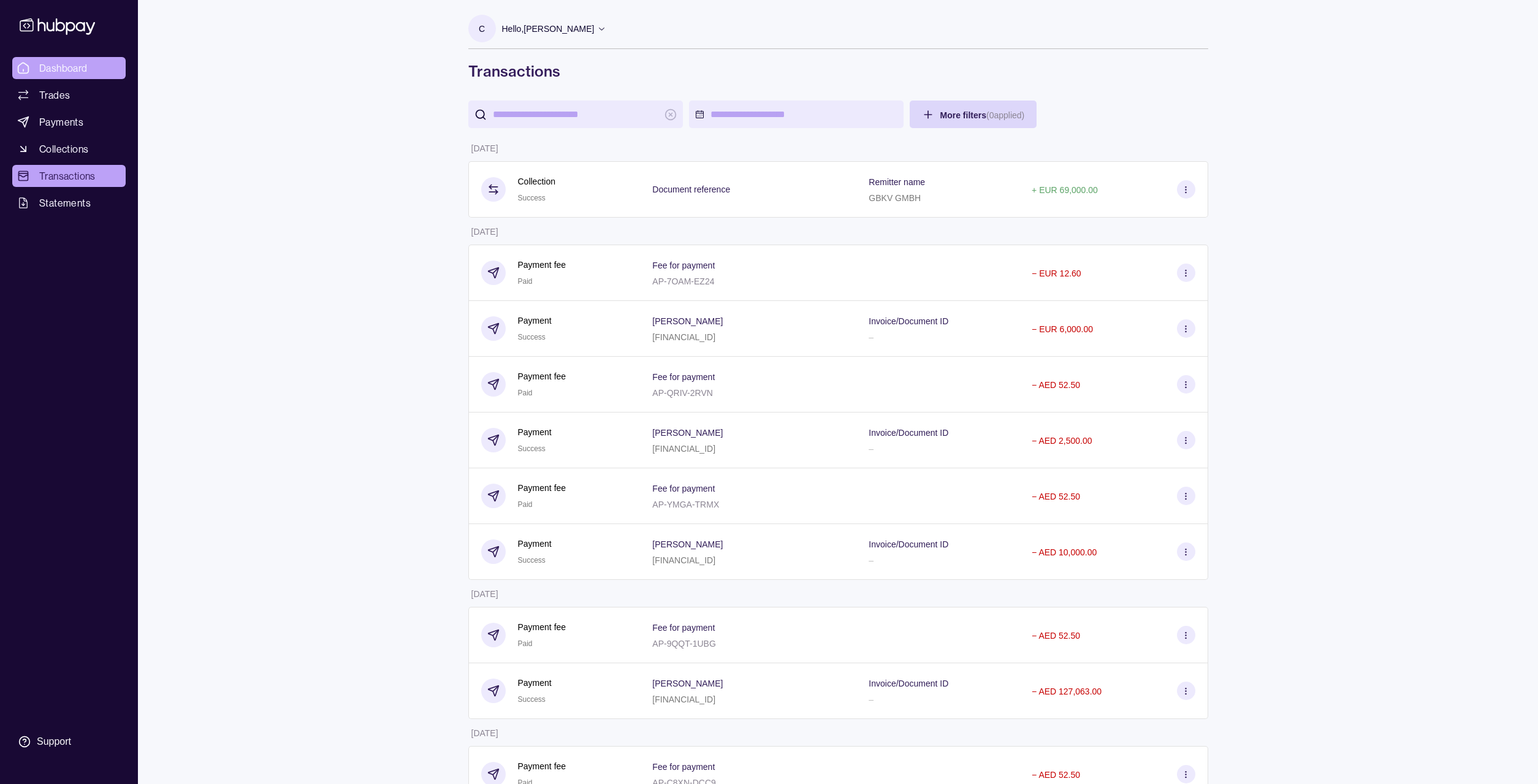
click at [59, 72] on span "Dashboard" at bounding box center [63, 67] width 49 height 15
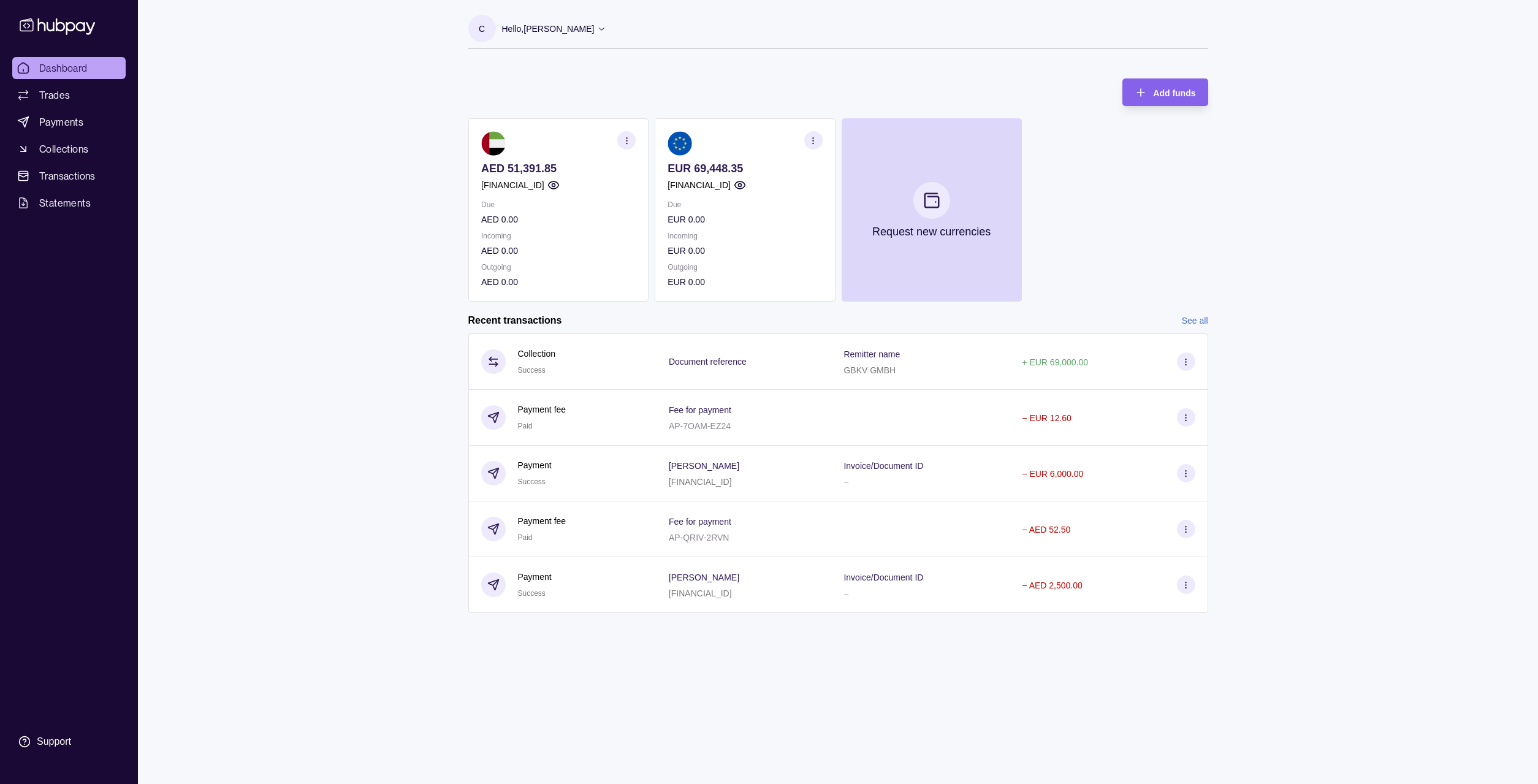
click at [57, 328] on div "Dashboard Trades Payments Collections Transactions Statements Support" at bounding box center [68, 405] width 123 height 698
click at [66, 126] on span "Payments" at bounding box center [61, 122] width 44 height 15
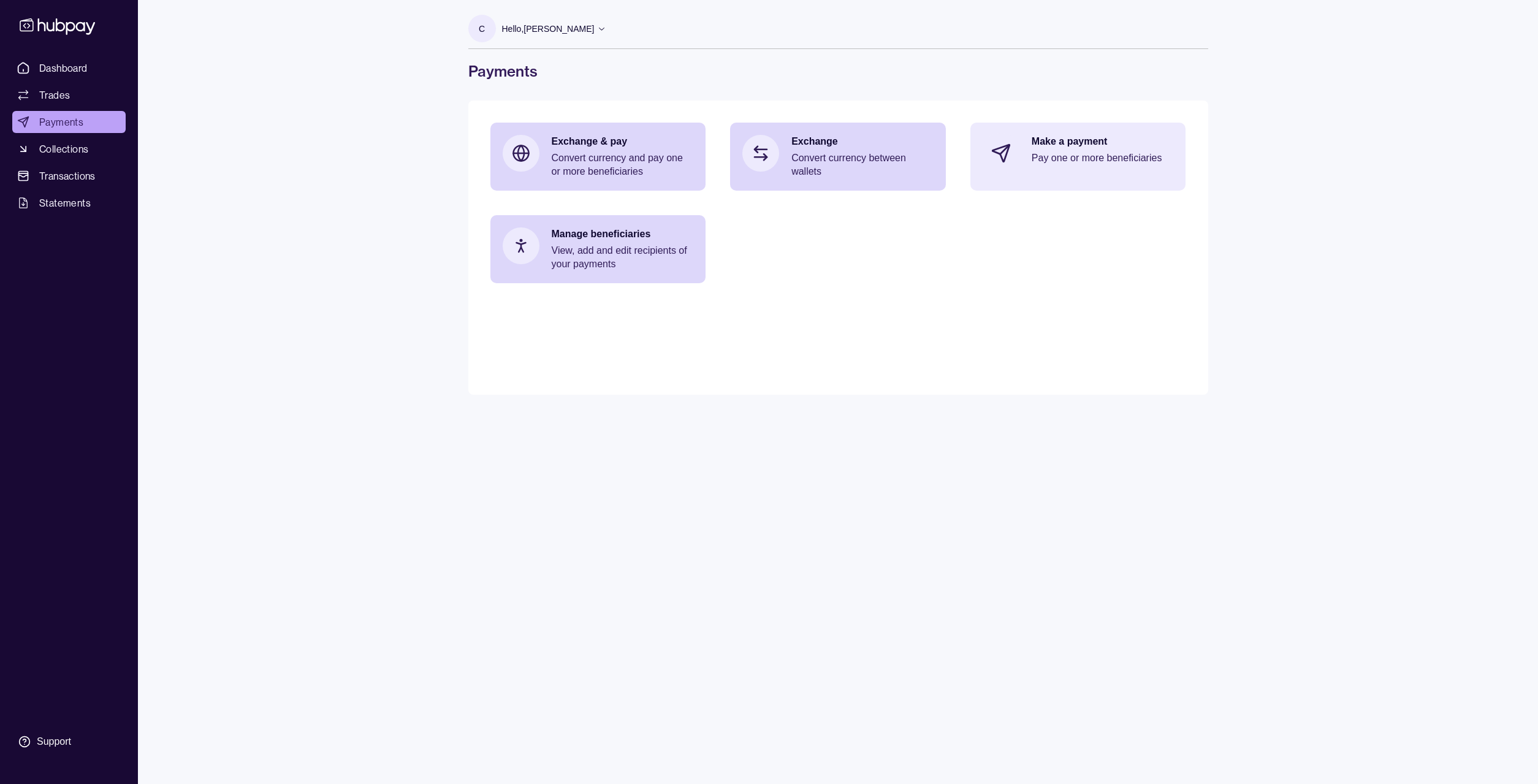
click at [1095, 154] on p "Pay one or more beneficiaries" at bounding box center [1102, 158] width 142 height 13
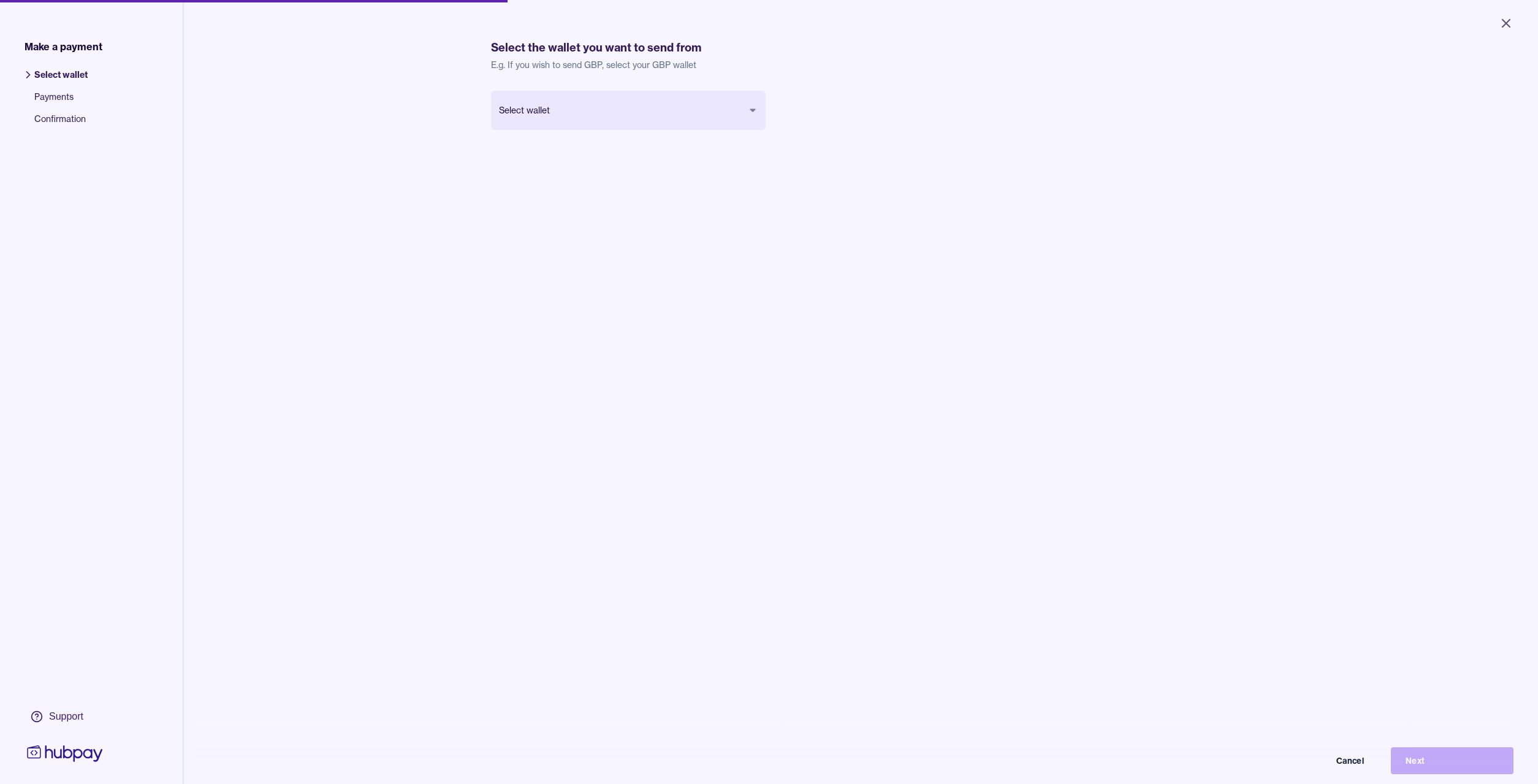
click at [753, 114] on body "Close Make a payment Select wallet Payments Confirmation Support Select the wal…" at bounding box center [769, 392] width 1538 height 784
click at [1413, 756] on button "Next" at bounding box center [1452, 761] width 122 height 27
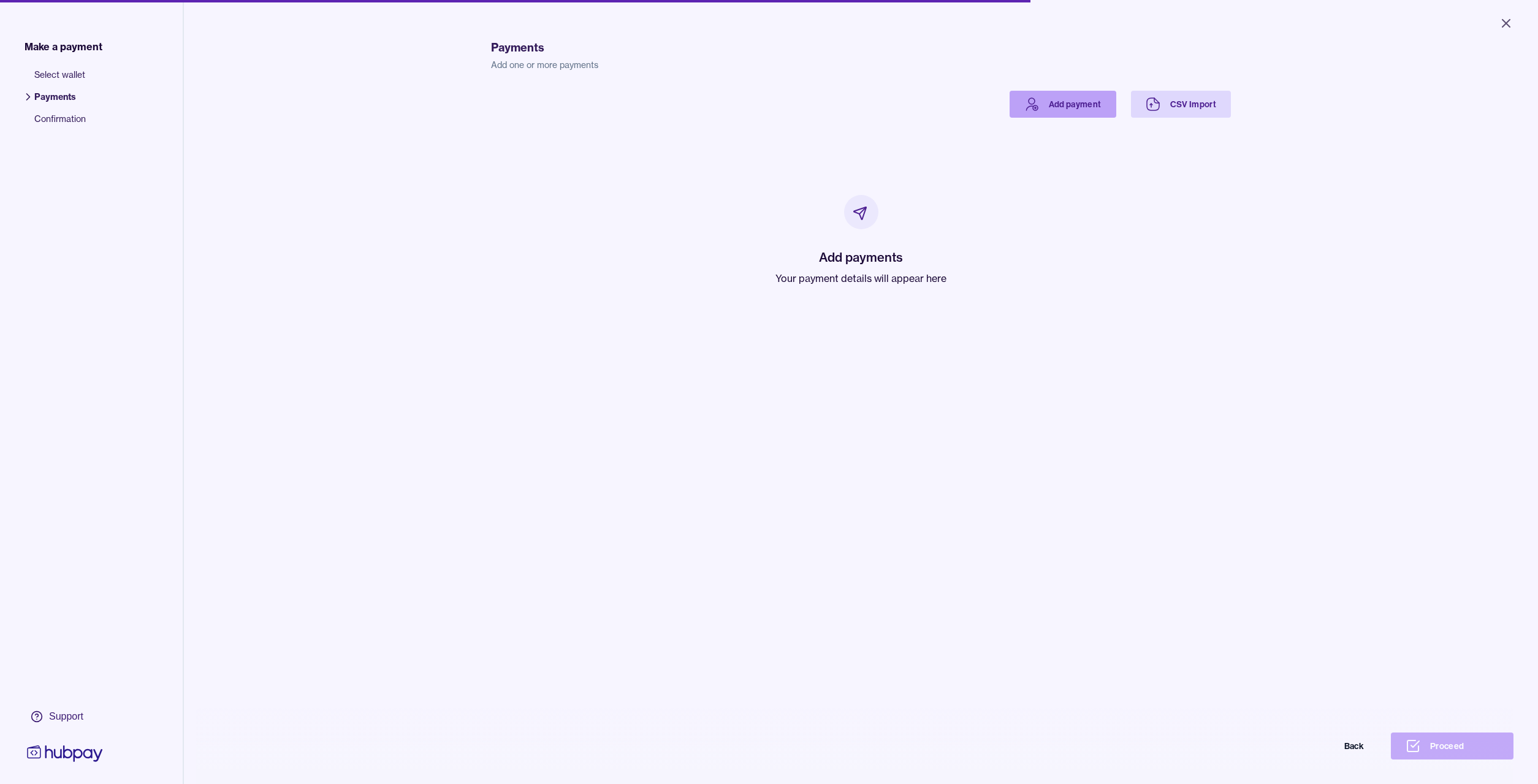
click at [1076, 105] on link "Add payment" at bounding box center [1063, 104] width 106 height 27
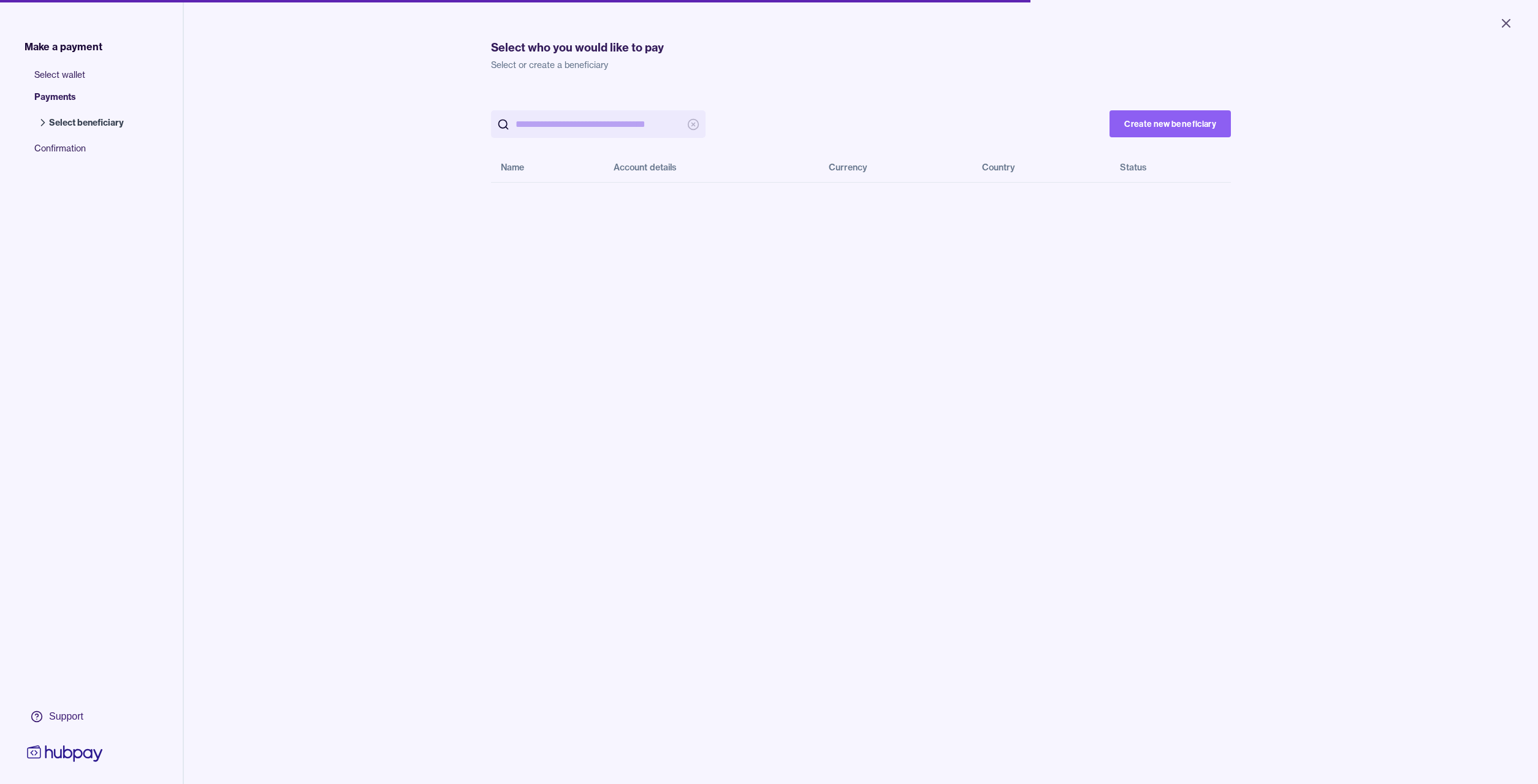
click at [511, 437] on div "Create new beneficiary Name Account details Currency Country Status" at bounding box center [861, 482] width 740 height 784
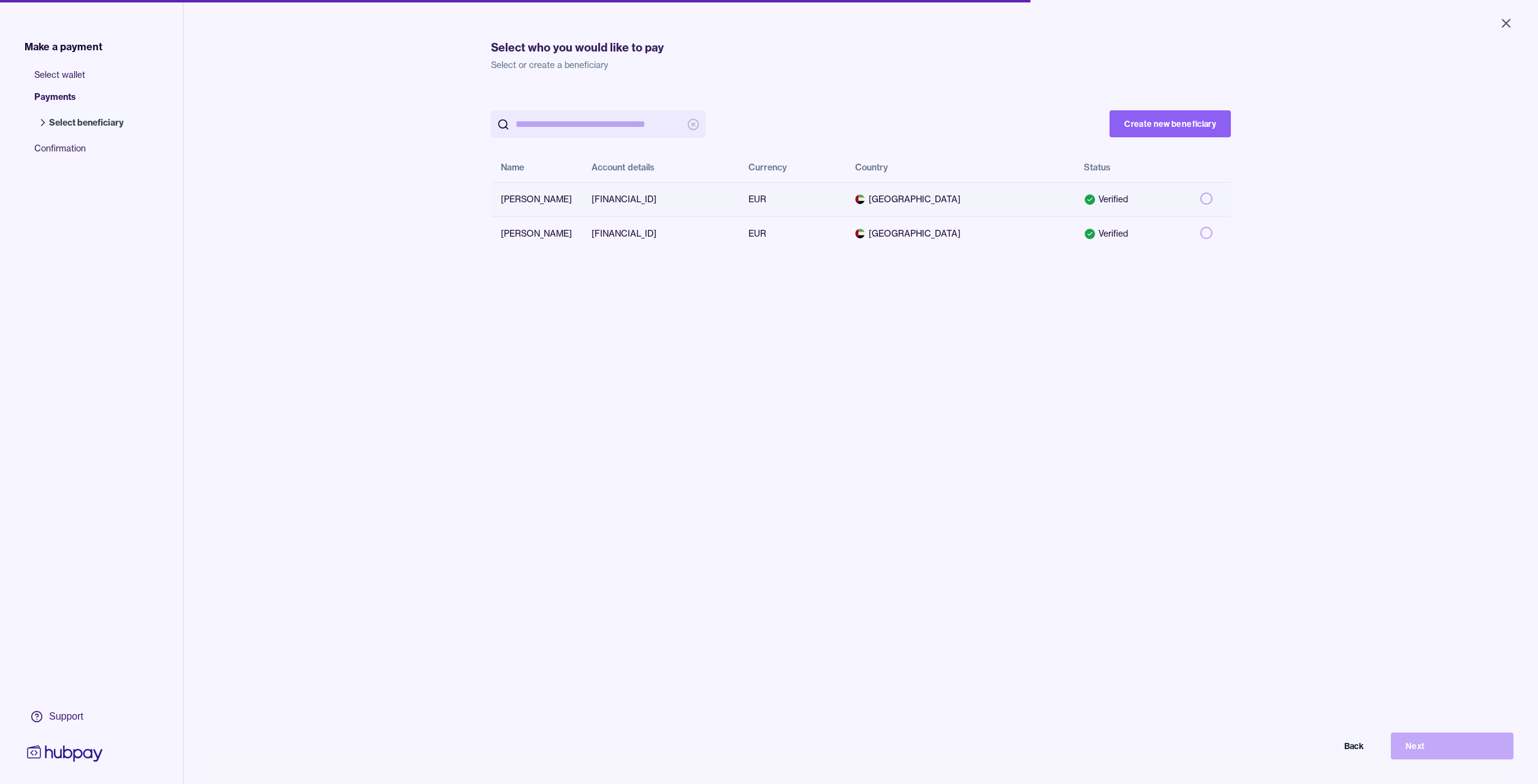
click at [1206, 193] on button "button" at bounding box center [1206, 199] width 12 height 12
click at [1416, 747] on button "Next" at bounding box center [1452, 746] width 122 height 27
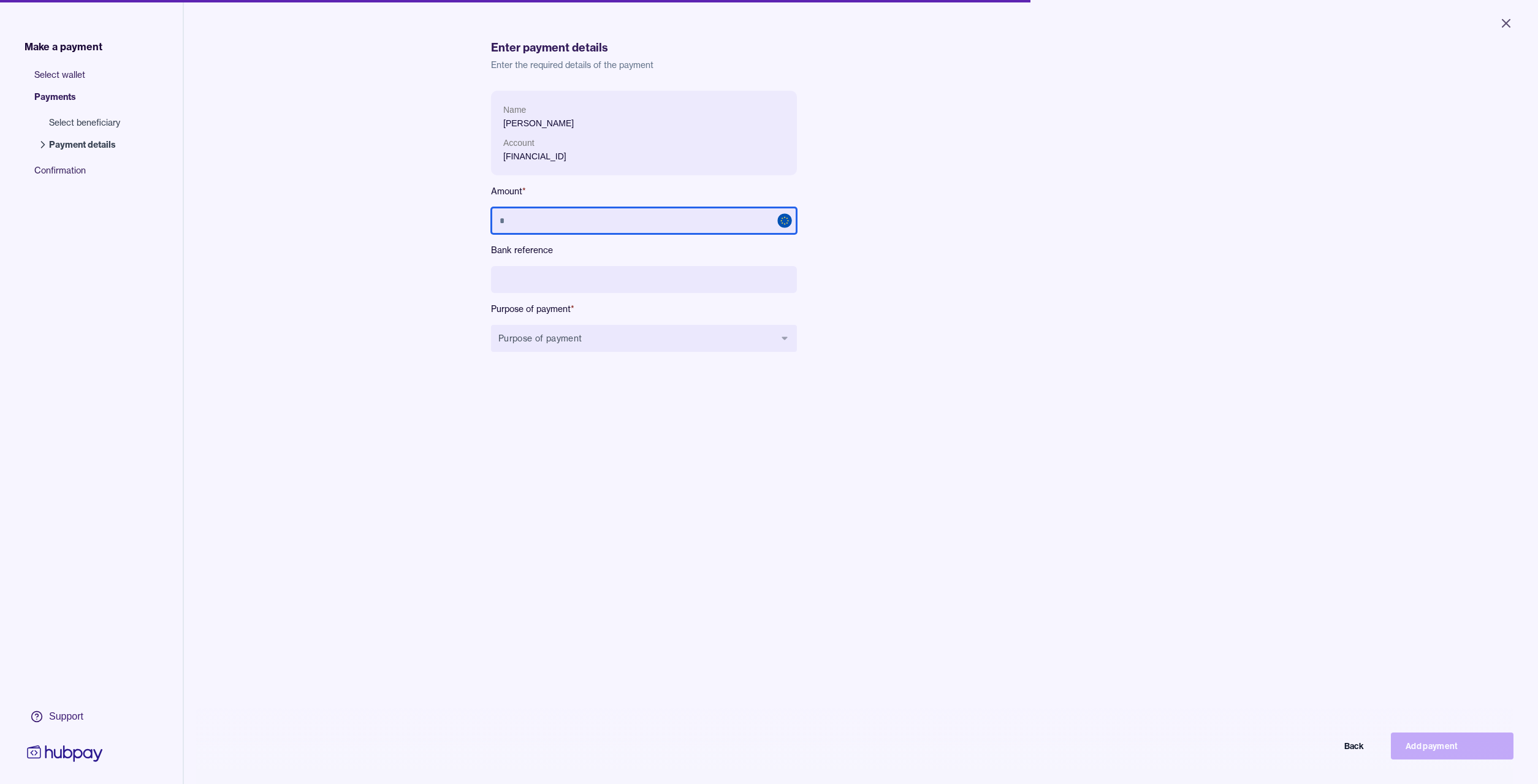
click at [599, 217] on input "text" at bounding box center [644, 221] width 306 height 27
type input "*****"
click at [589, 282] on input at bounding box center [644, 279] width 306 height 27
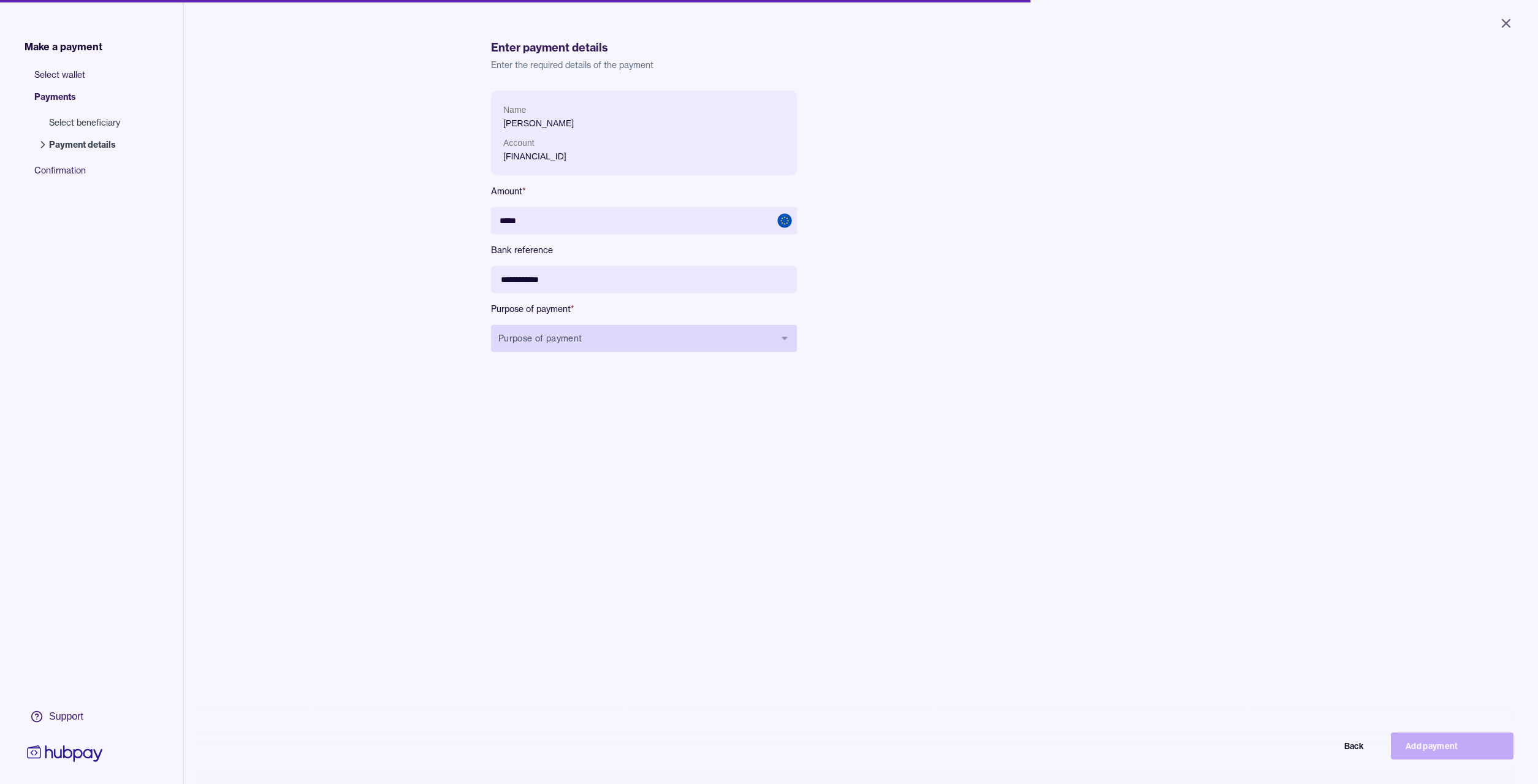
type input "**********"
click at [559, 339] on button "Purpose of payment" at bounding box center [644, 338] width 306 height 27
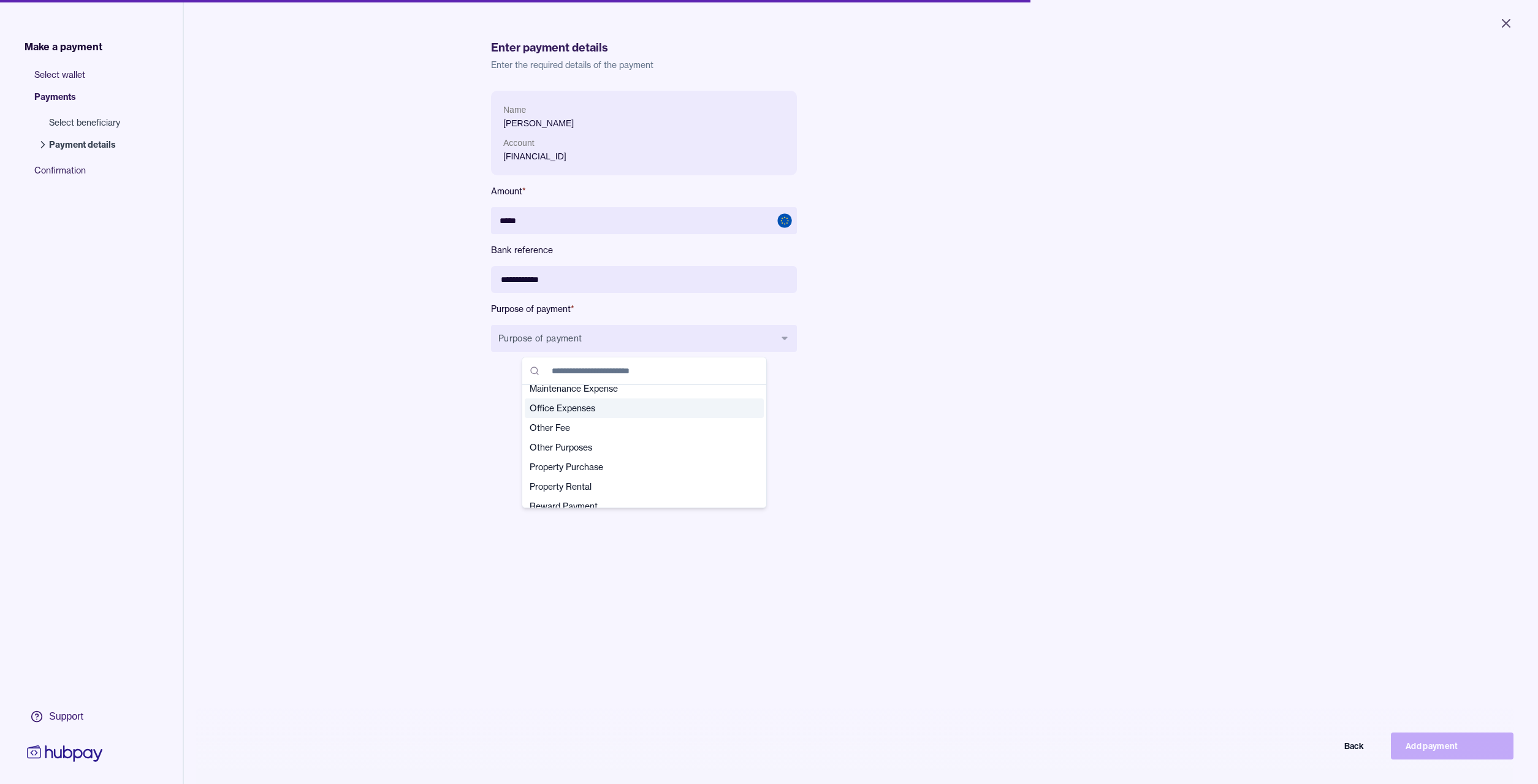
scroll to position [294, 0]
click at [549, 481] on span "Reward Payment" at bounding box center [637, 475] width 215 height 12
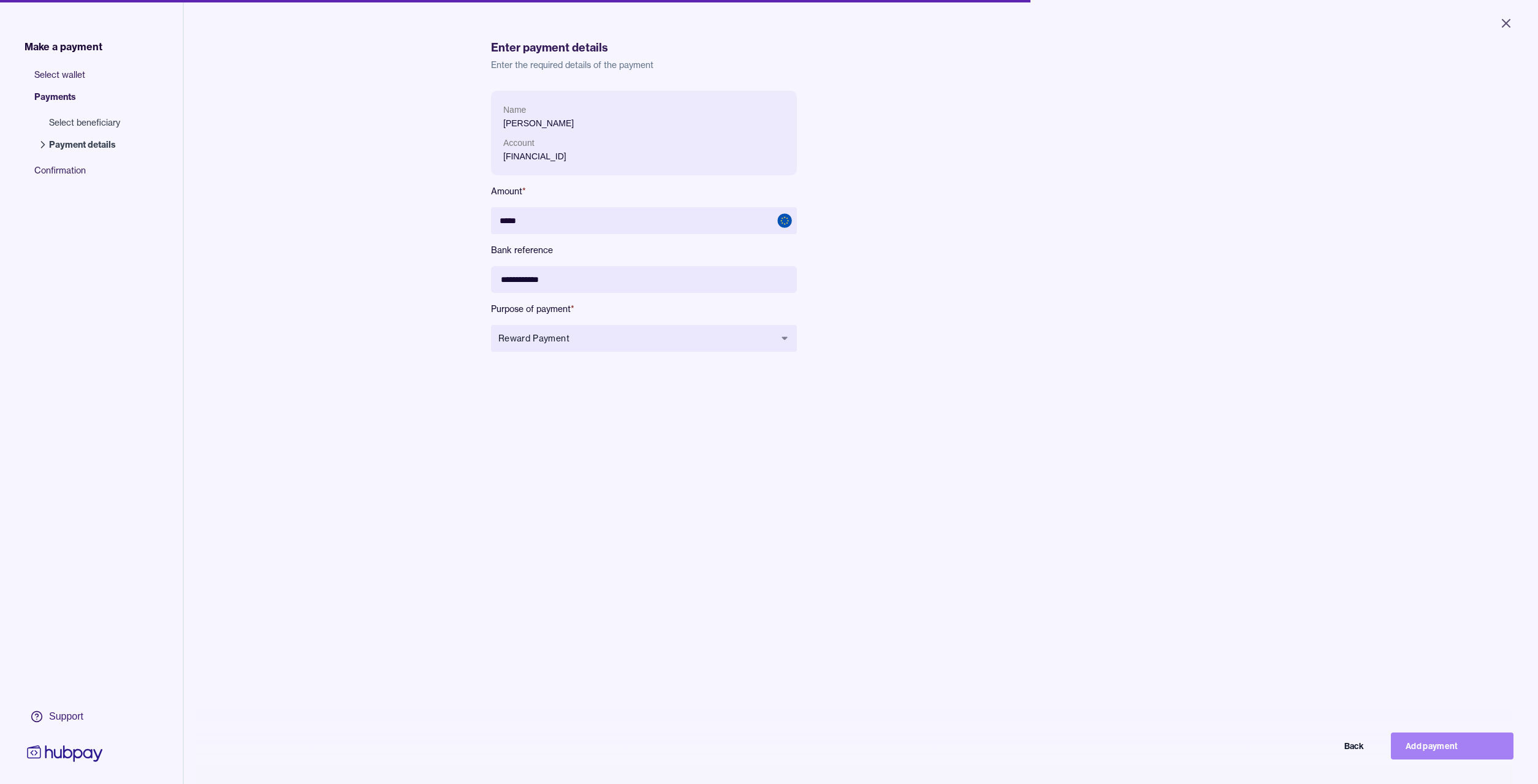
click at [1448, 742] on button "Add payment" at bounding box center [1452, 746] width 122 height 27
type input "****"
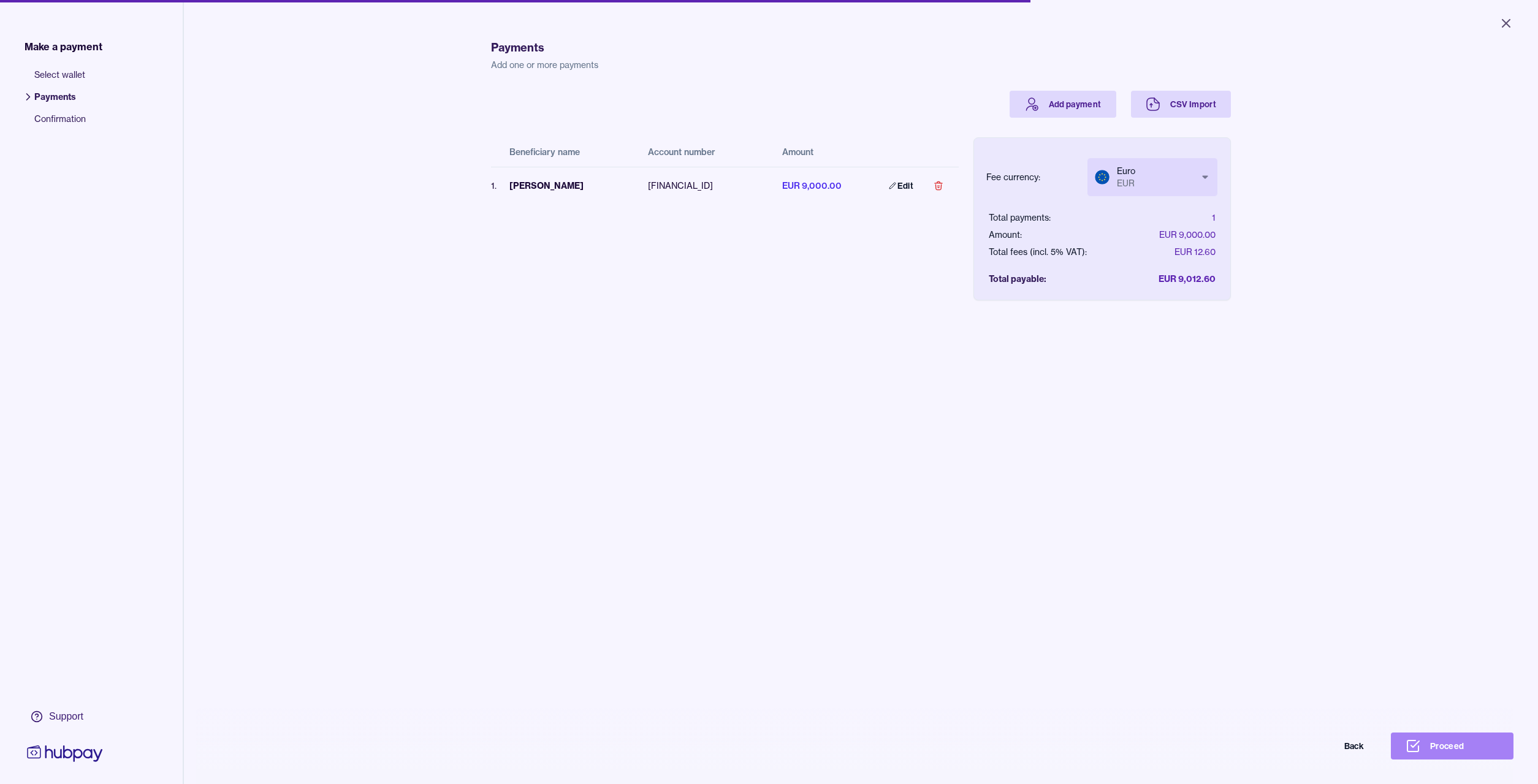
click at [1450, 746] on button "Proceed" at bounding box center [1452, 746] width 122 height 27
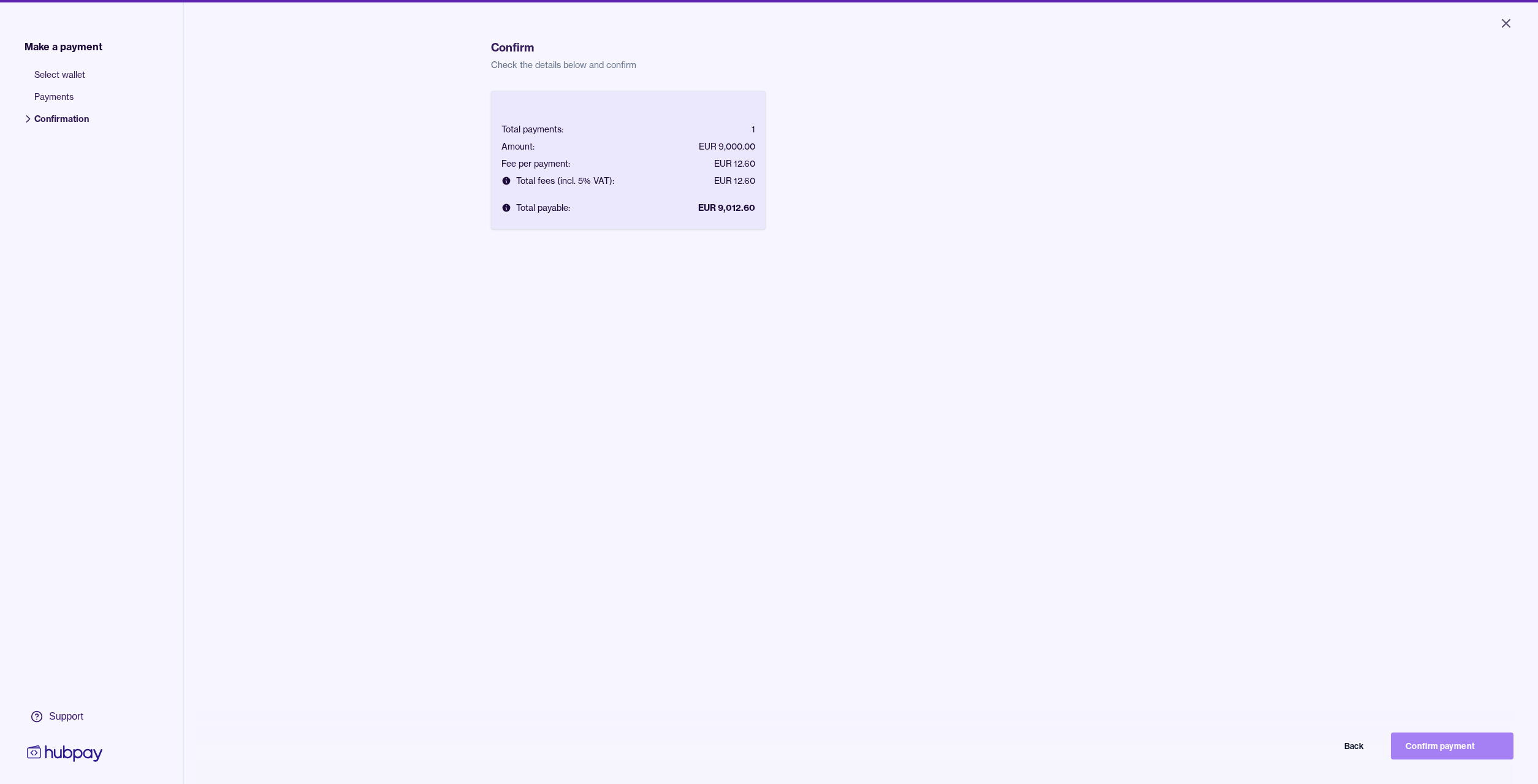
click at [1456, 748] on button "Confirm payment" at bounding box center [1452, 746] width 122 height 27
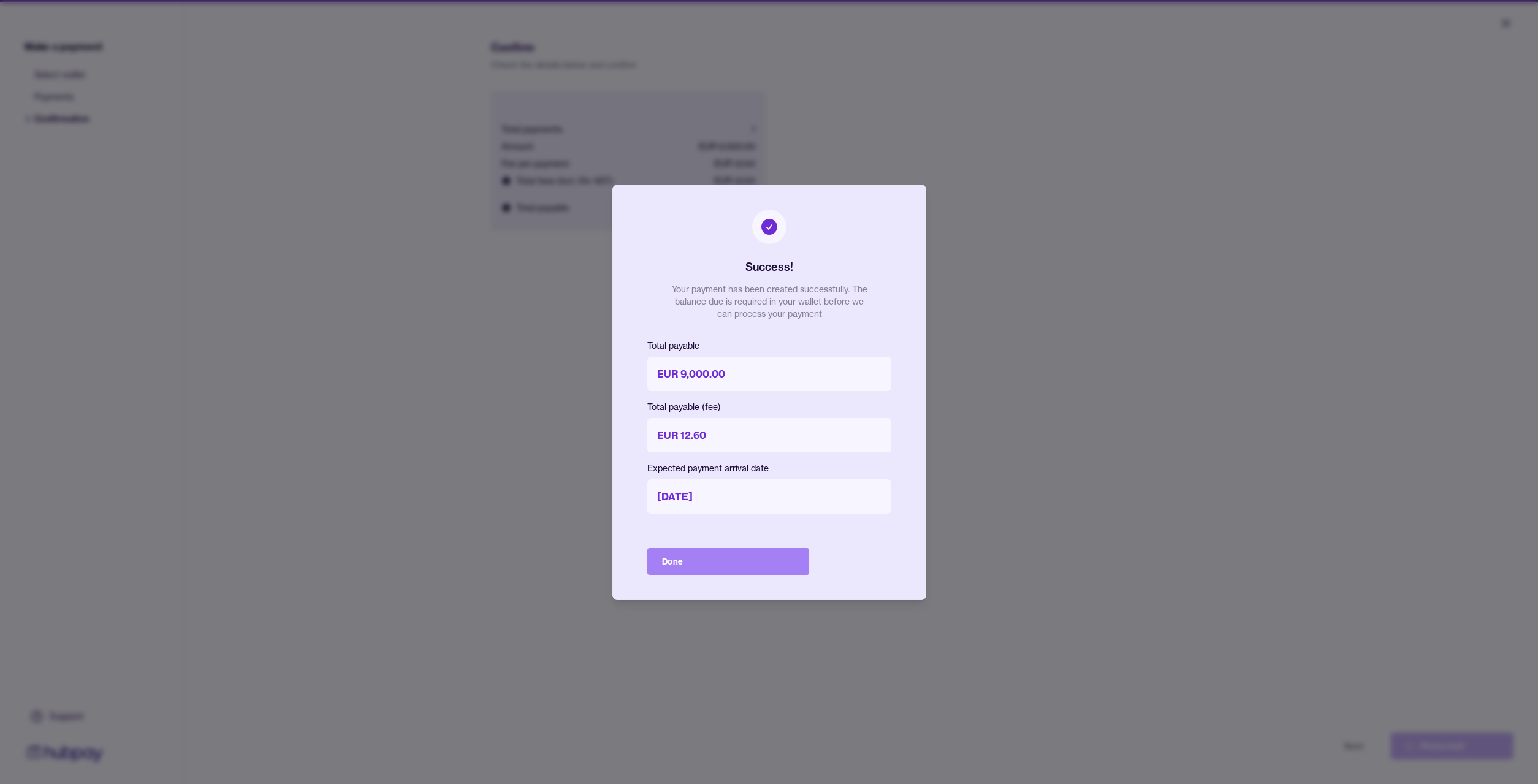
click at [679, 562] on button "Done" at bounding box center [728, 561] width 161 height 27
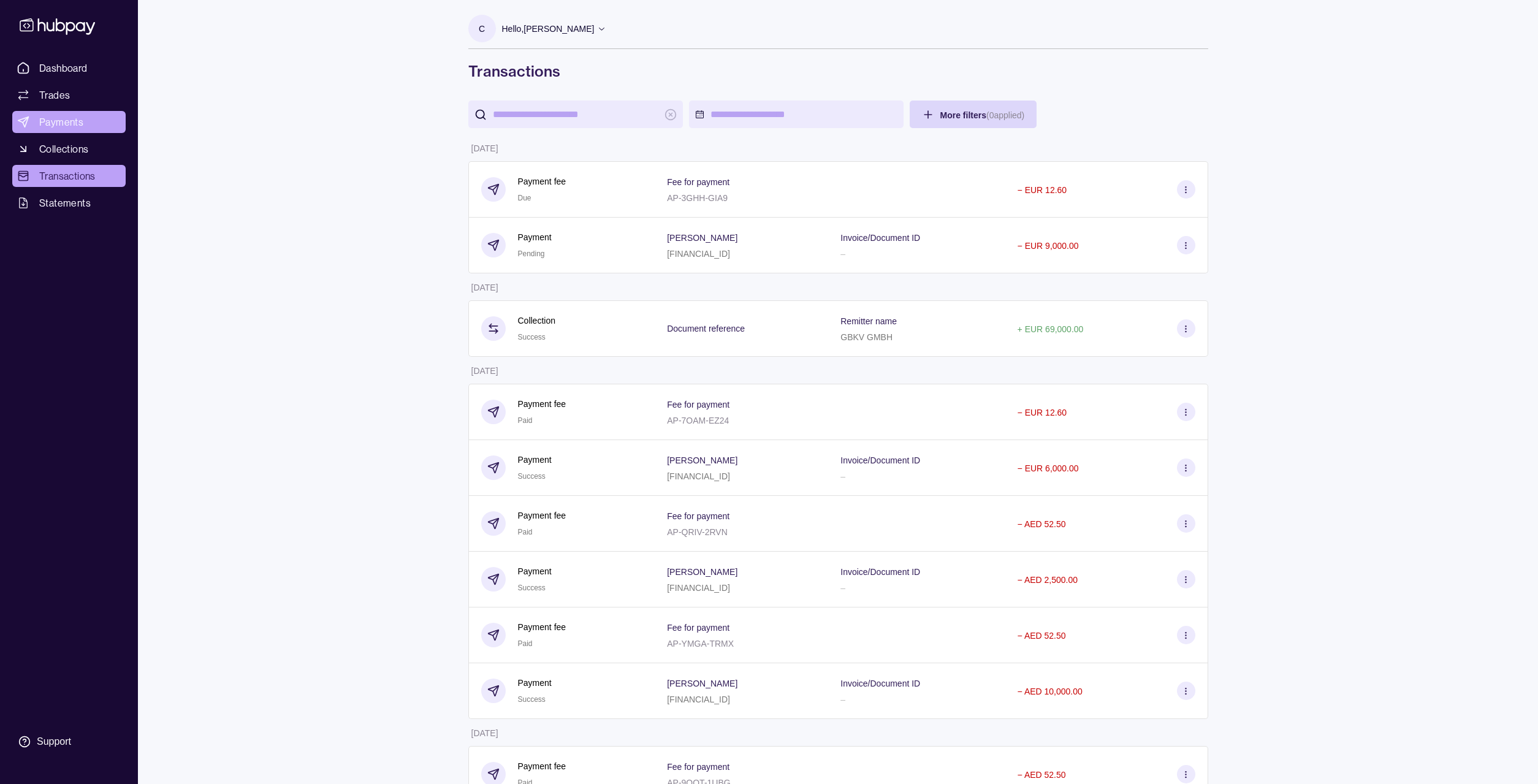
click at [59, 122] on span "Payments" at bounding box center [61, 122] width 44 height 15
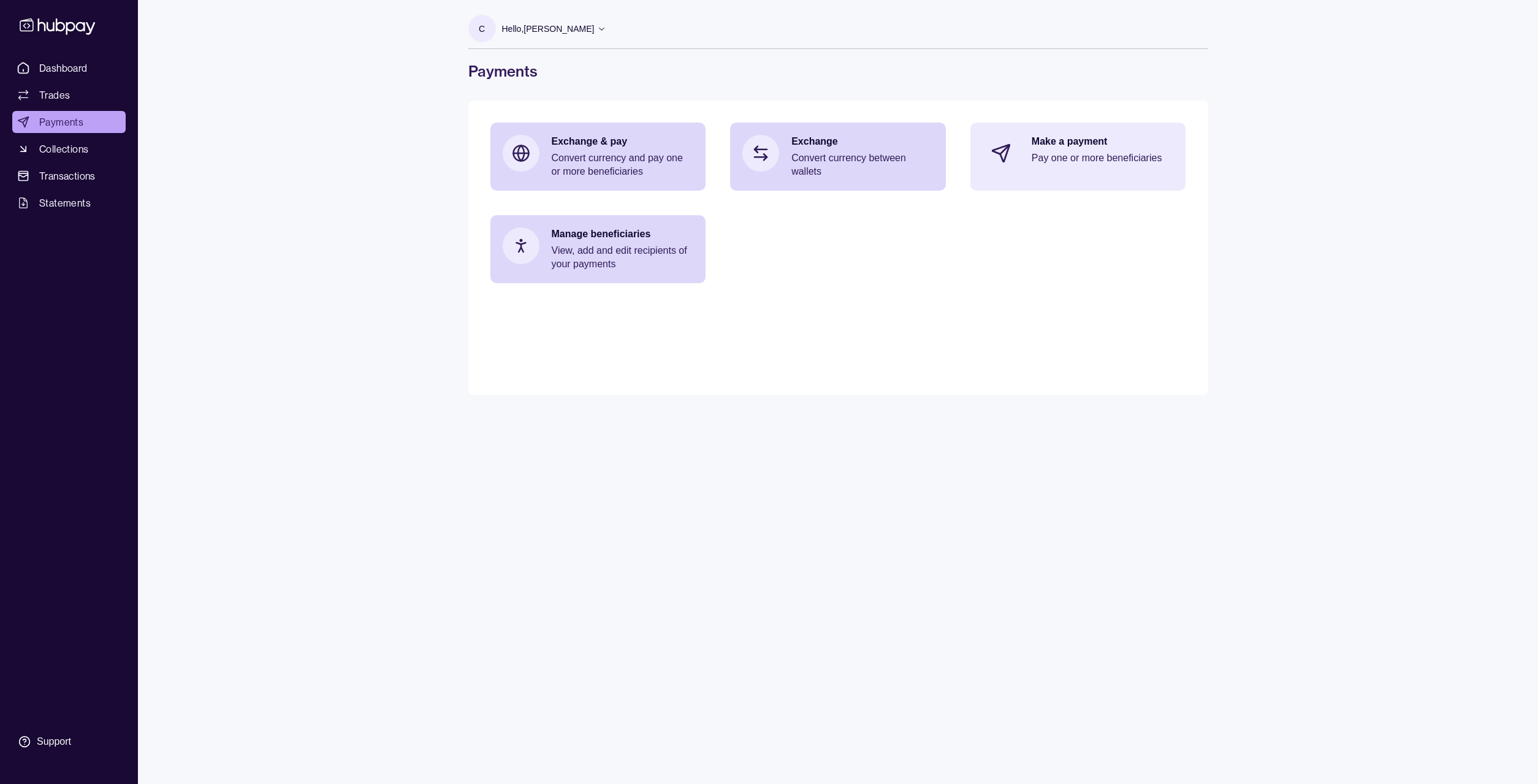
click at [1075, 146] on p "Make a payment" at bounding box center [1102, 141] width 142 height 13
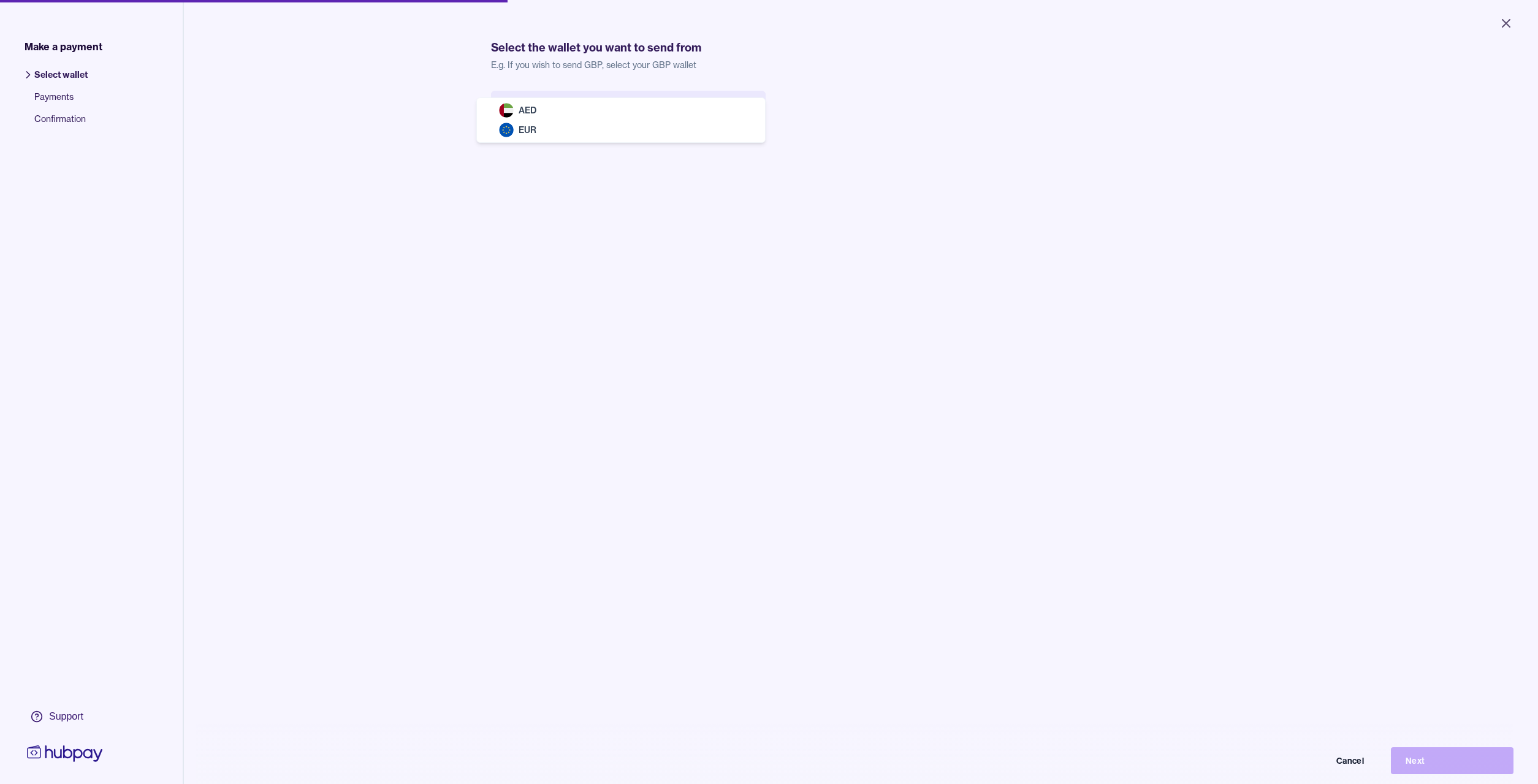
click at [712, 116] on body "Close Make a payment Select wallet Payments Confirmation Support Select the wal…" at bounding box center [769, 392] width 1538 height 784
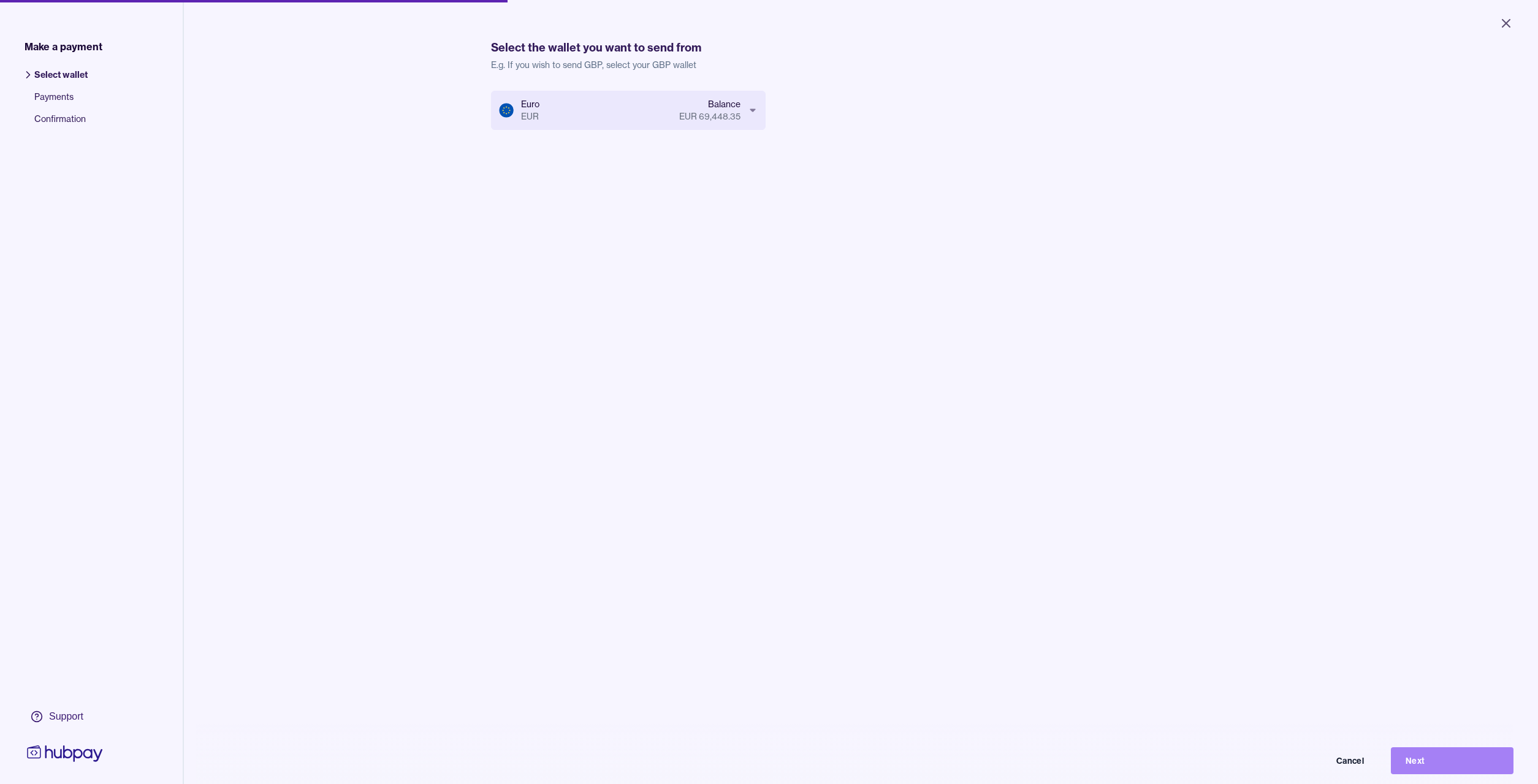
click at [1423, 760] on button "Next" at bounding box center [1452, 761] width 122 height 27
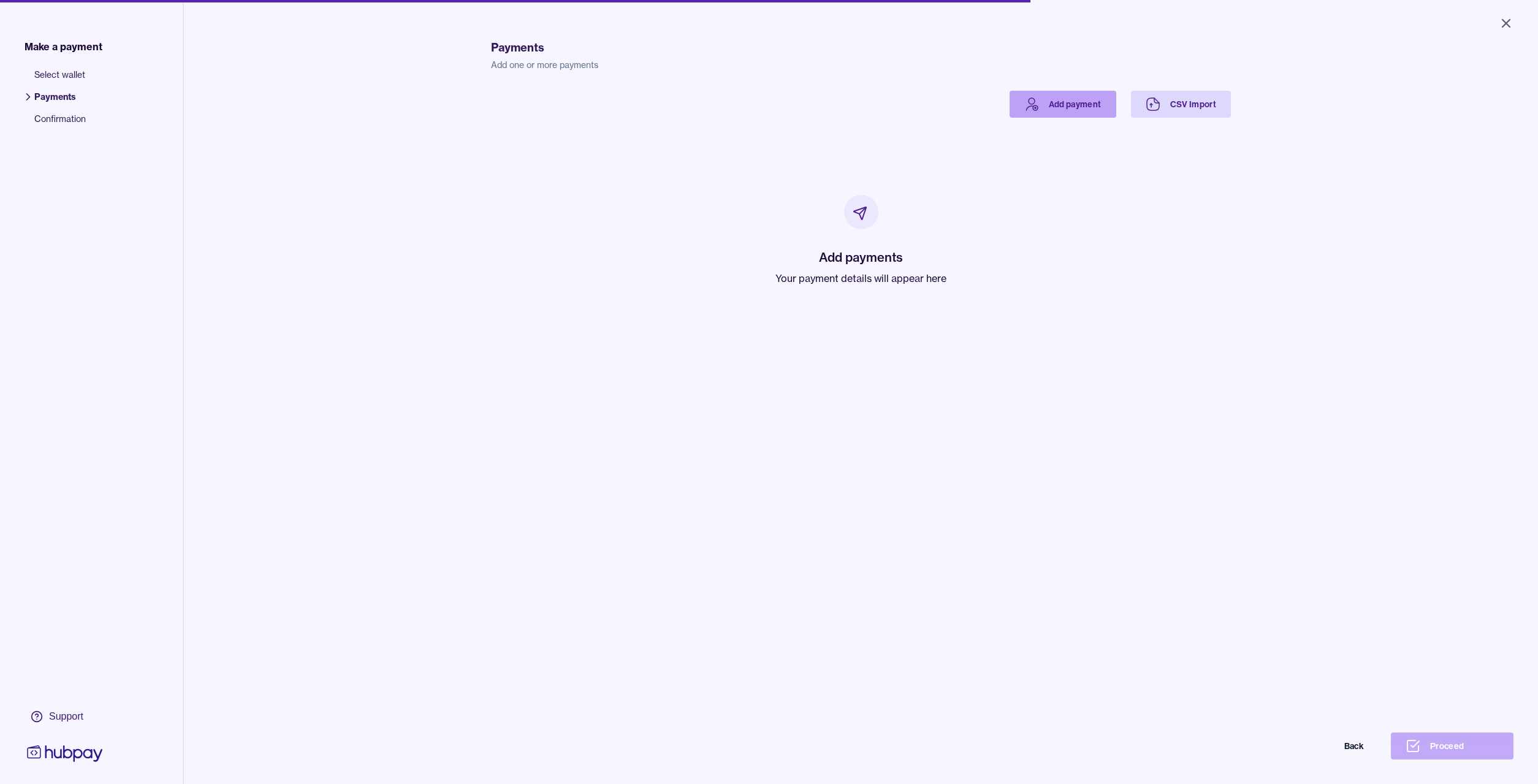
click at [1079, 102] on link "Add payment" at bounding box center [1063, 104] width 106 height 27
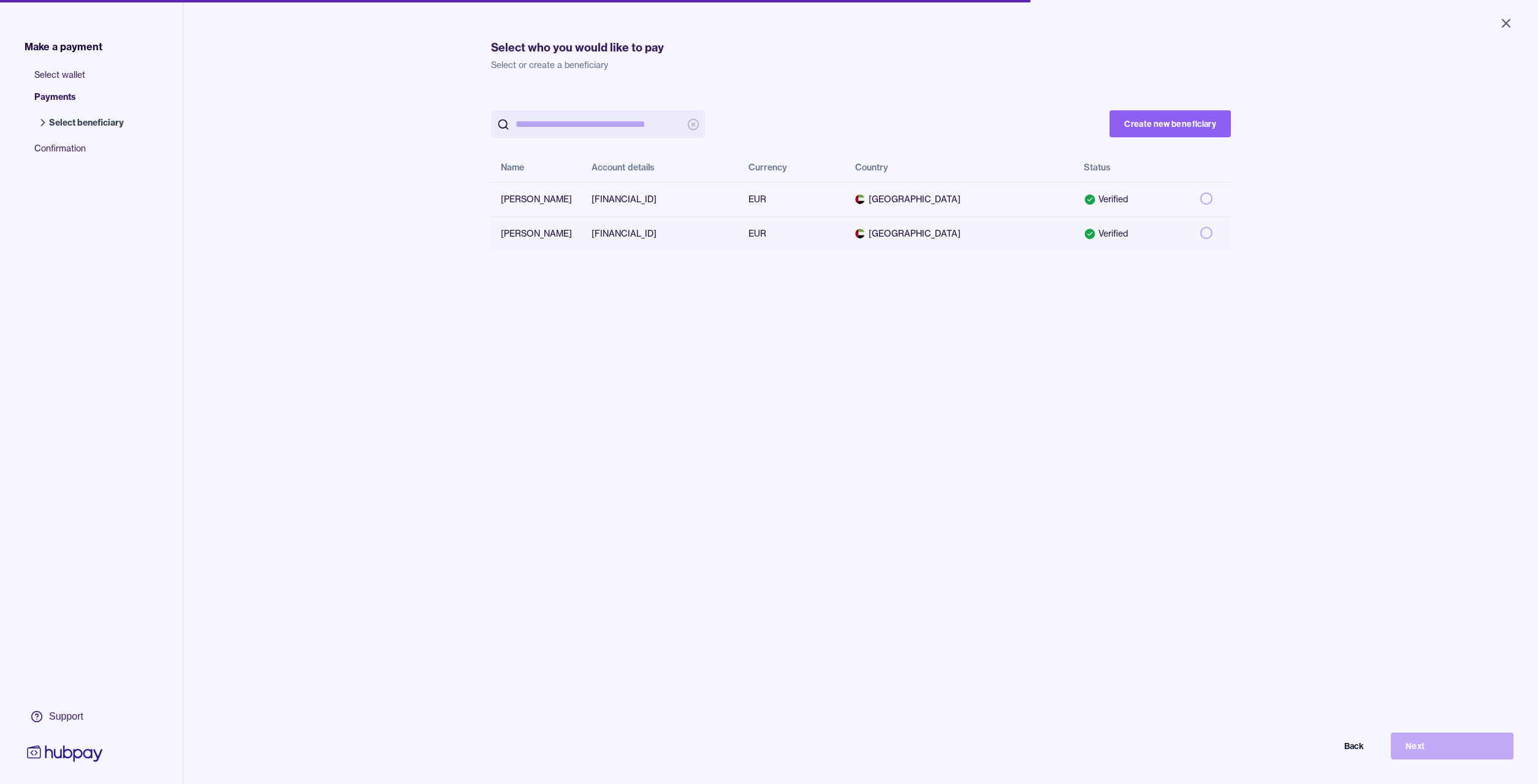
click at [1205, 233] on button "button" at bounding box center [1206, 233] width 12 height 12
click at [1434, 741] on button "Next" at bounding box center [1452, 746] width 122 height 27
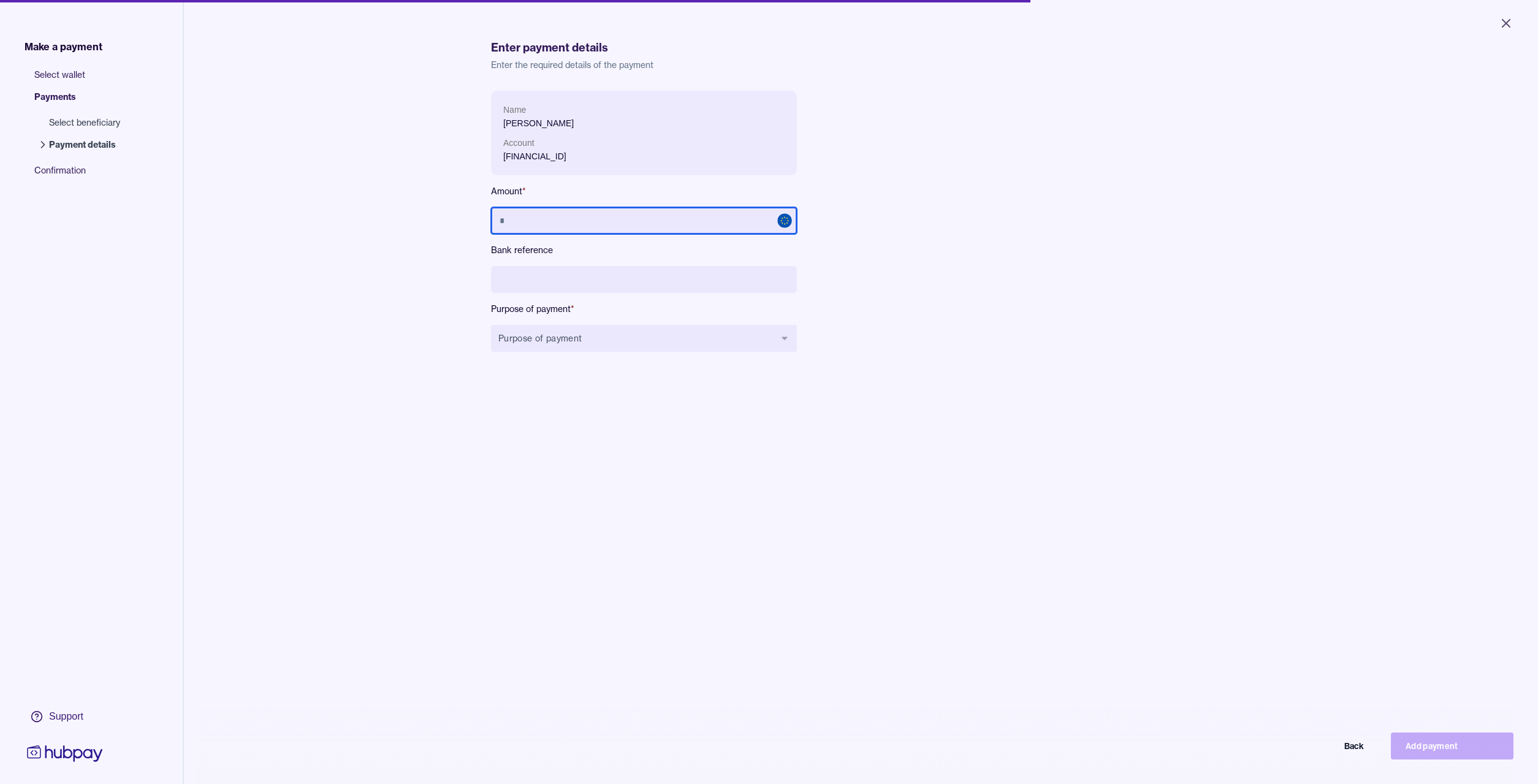
click at [653, 219] on input "text" at bounding box center [644, 221] width 306 height 27
type input "******"
click at [638, 271] on input at bounding box center [644, 279] width 306 height 27
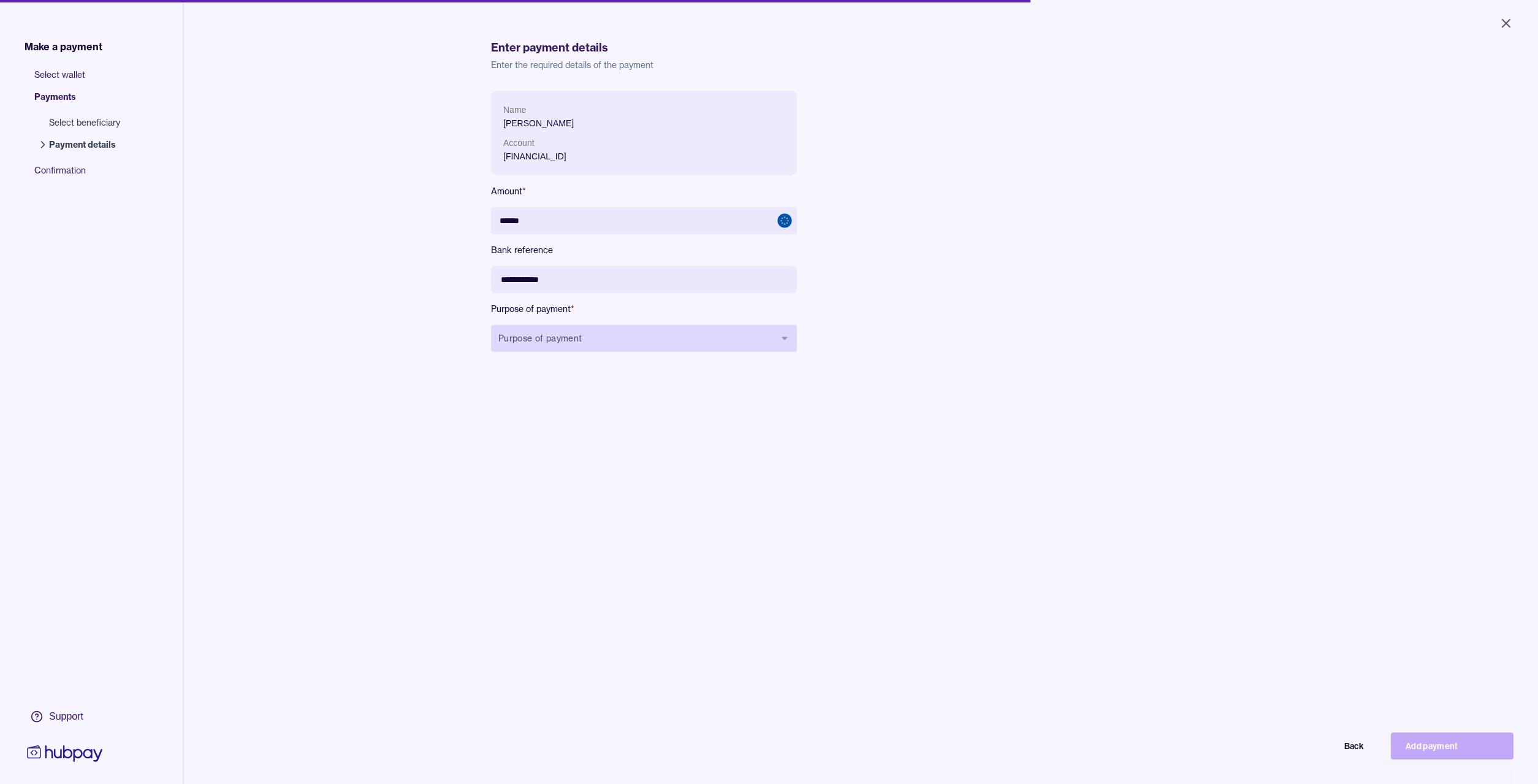
type input "**********"
click at [583, 337] on button "Purpose of payment" at bounding box center [644, 338] width 306 height 27
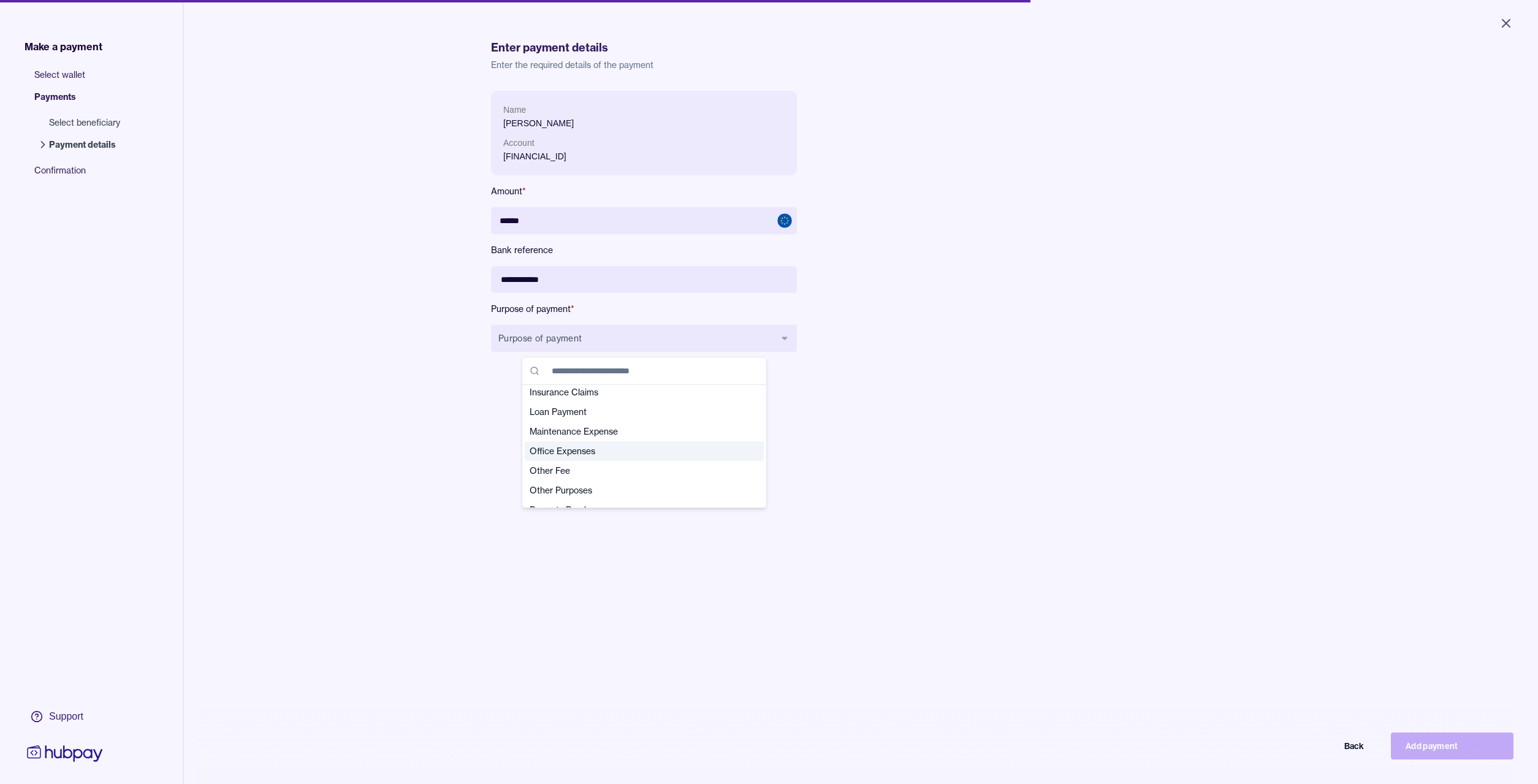
scroll to position [294, 0]
click at [562, 418] on span "Other Purposes" at bounding box center [637, 417] width 215 height 12
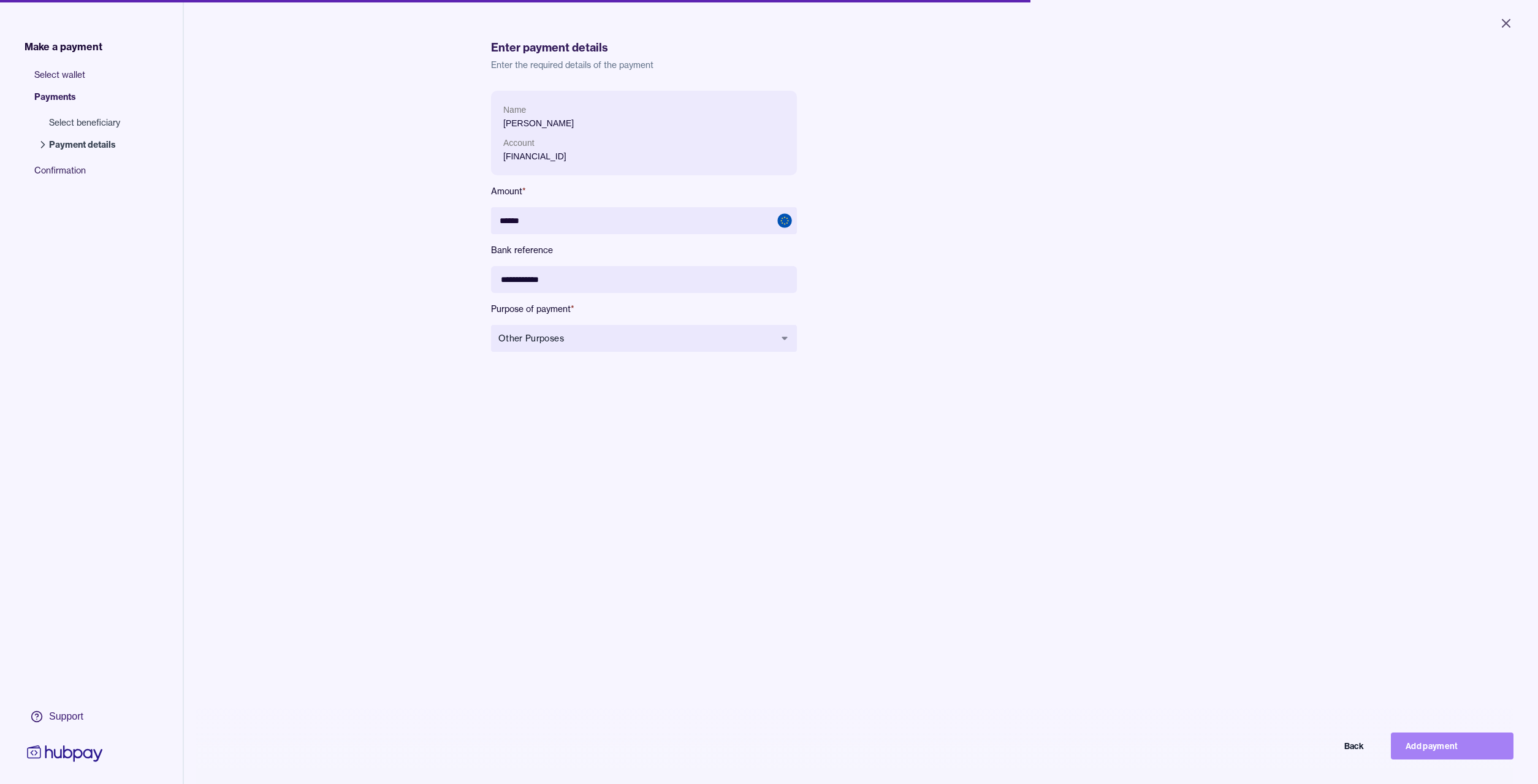
click at [1438, 742] on button "Add payment" at bounding box center [1452, 746] width 122 height 27
type input "*****"
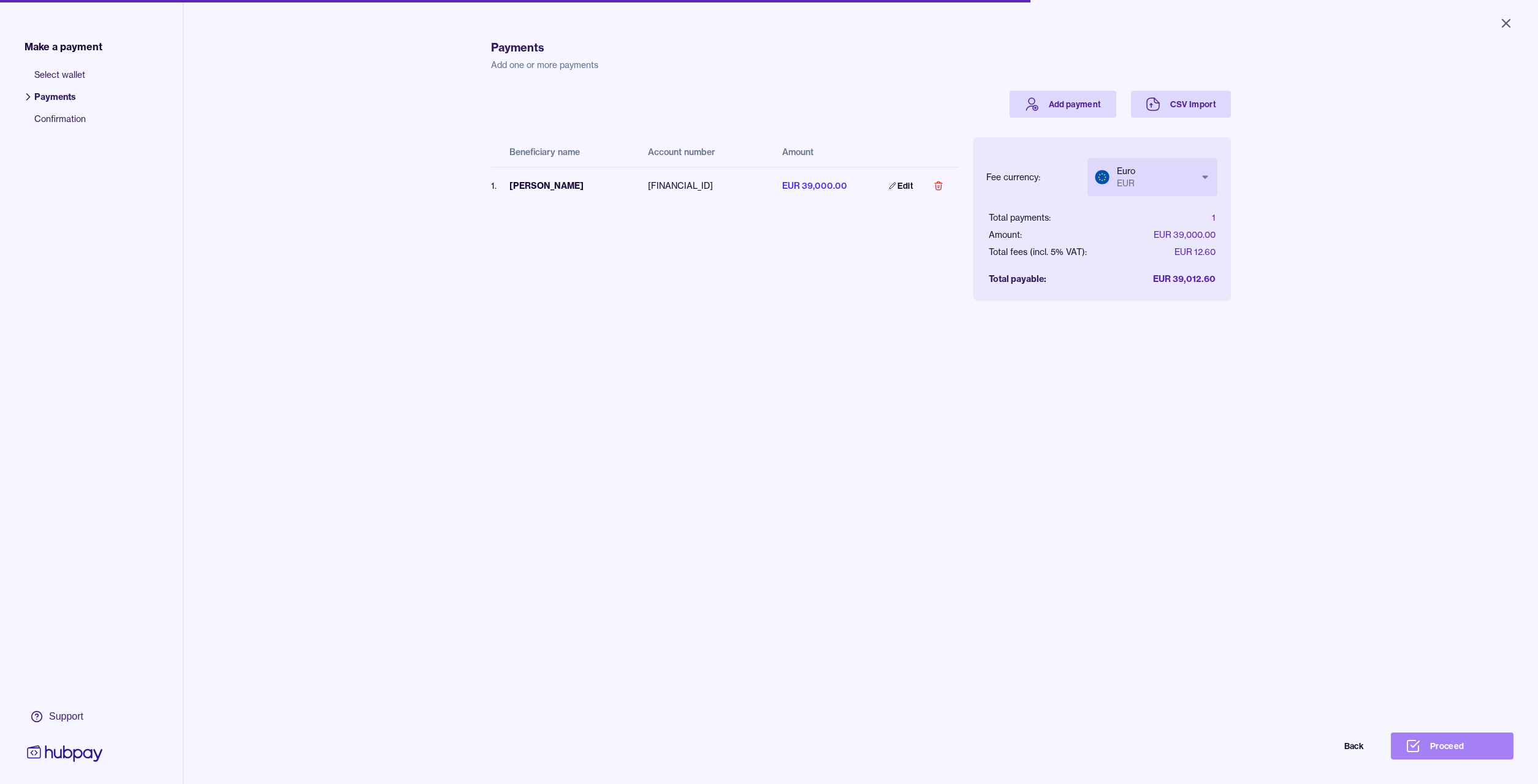
click at [1451, 748] on button "Proceed" at bounding box center [1452, 746] width 122 height 27
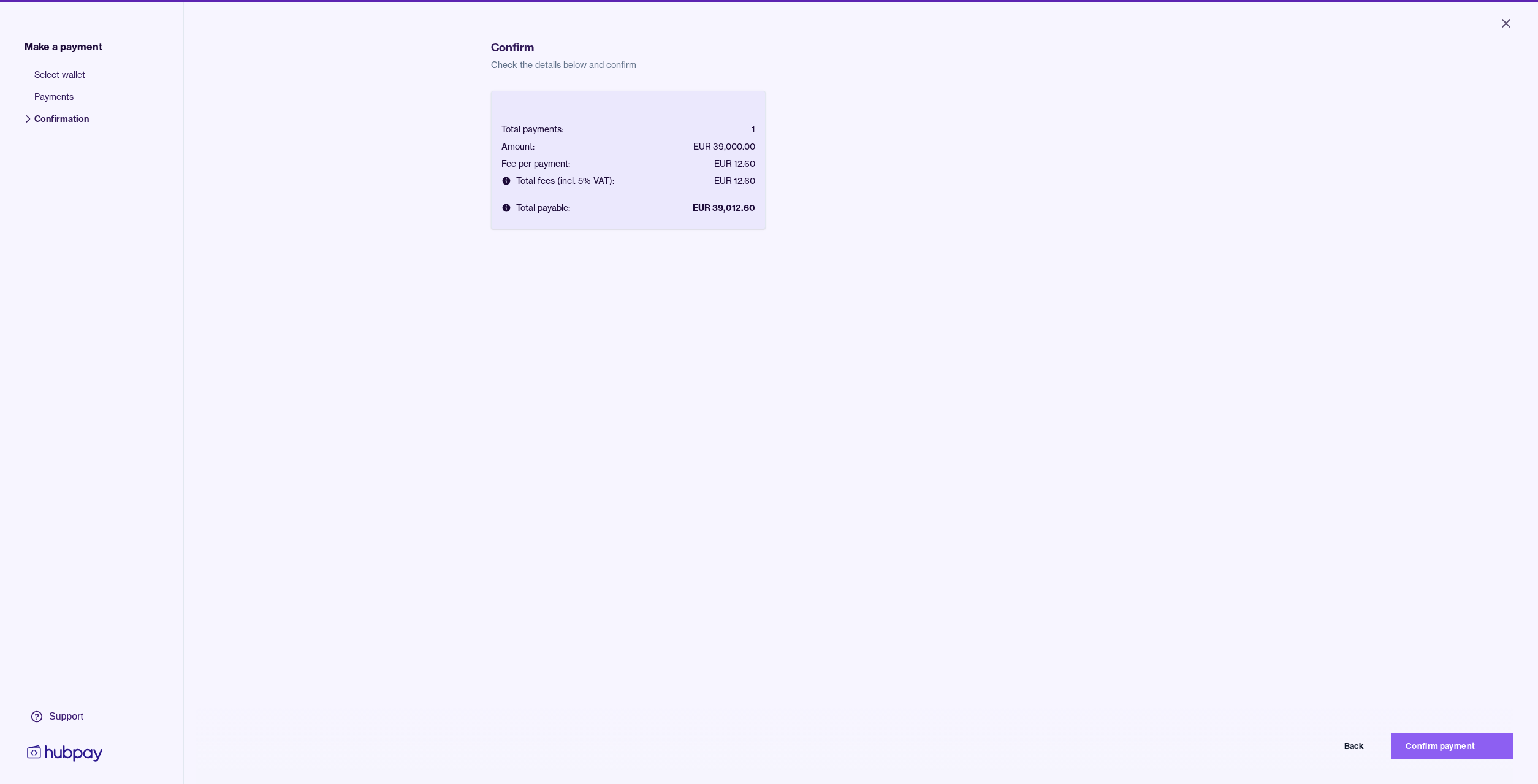
drag, startPoint x: 1455, startPoint y: 748, endPoint x: 1448, endPoint y: 746, distance: 7.3
click at [1454, 748] on button "Confirm payment" at bounding box center [1452, 746] width 122 height 27
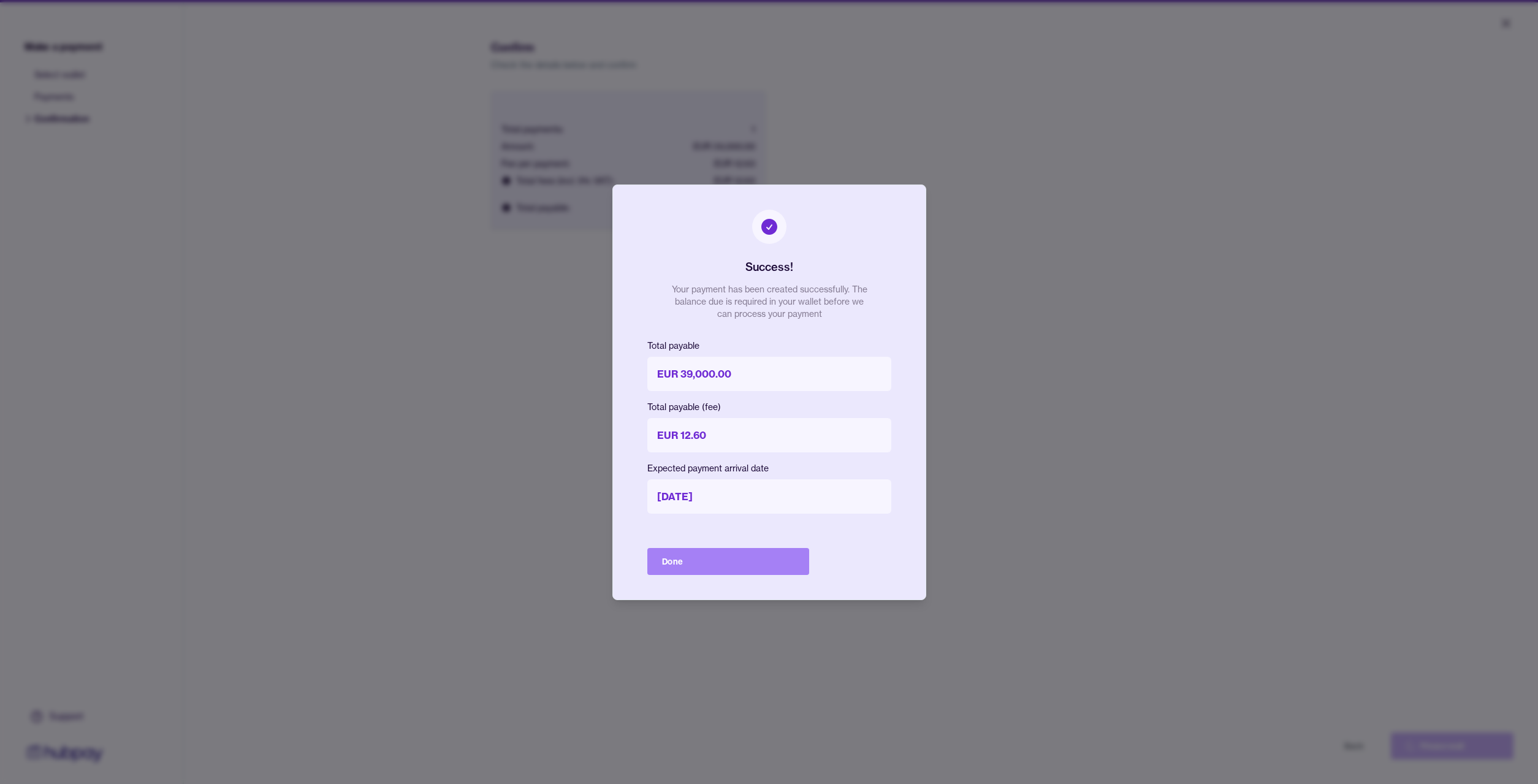
click at [682, 561] on button "Done" at bounding box center [728, 561] width 161 height 27
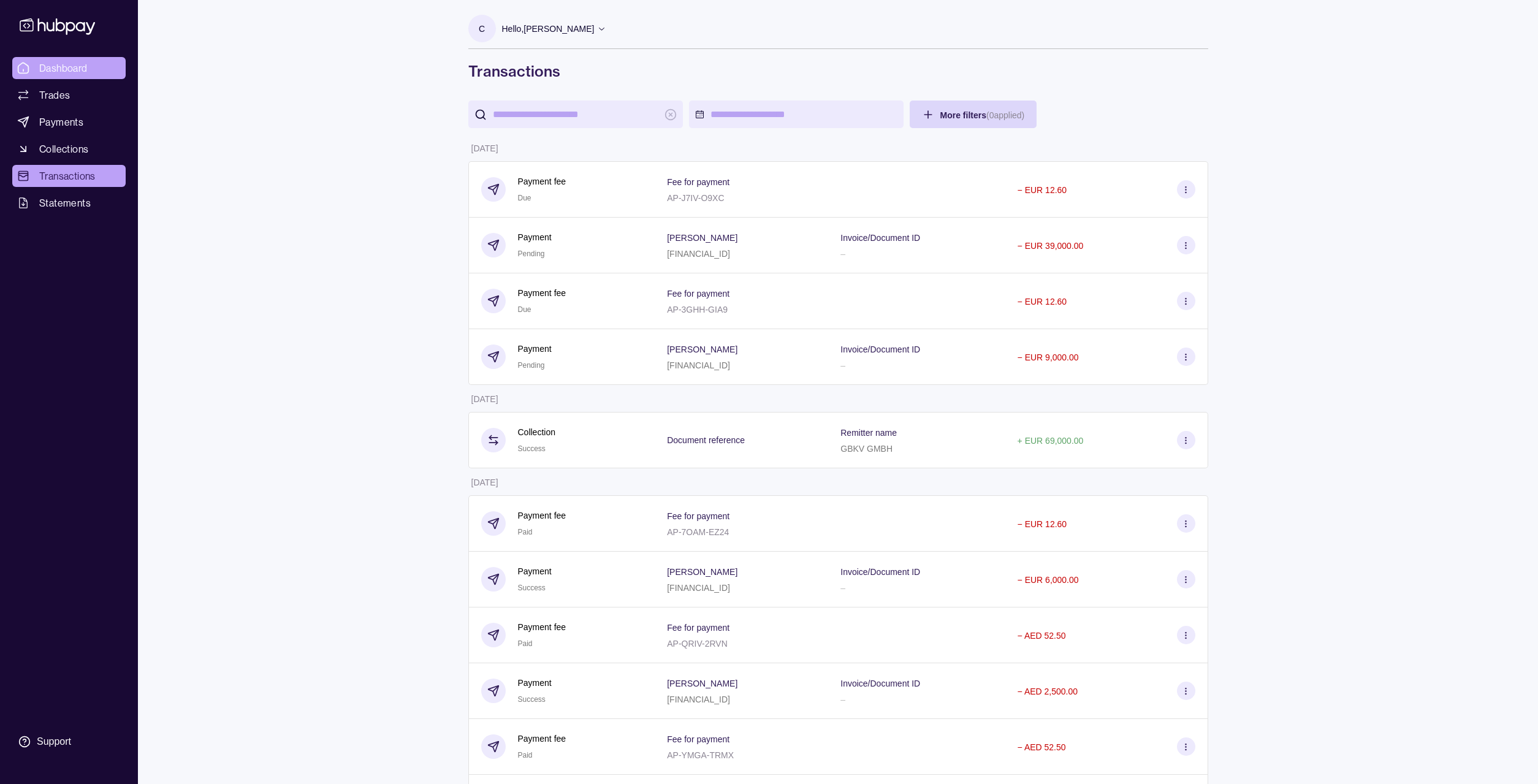
click at [58, 67] on span "Dashboard" at bounding box center [63, 67] width 49 height 15
